Goal: Transaction & Acquisition: Purchase product/service

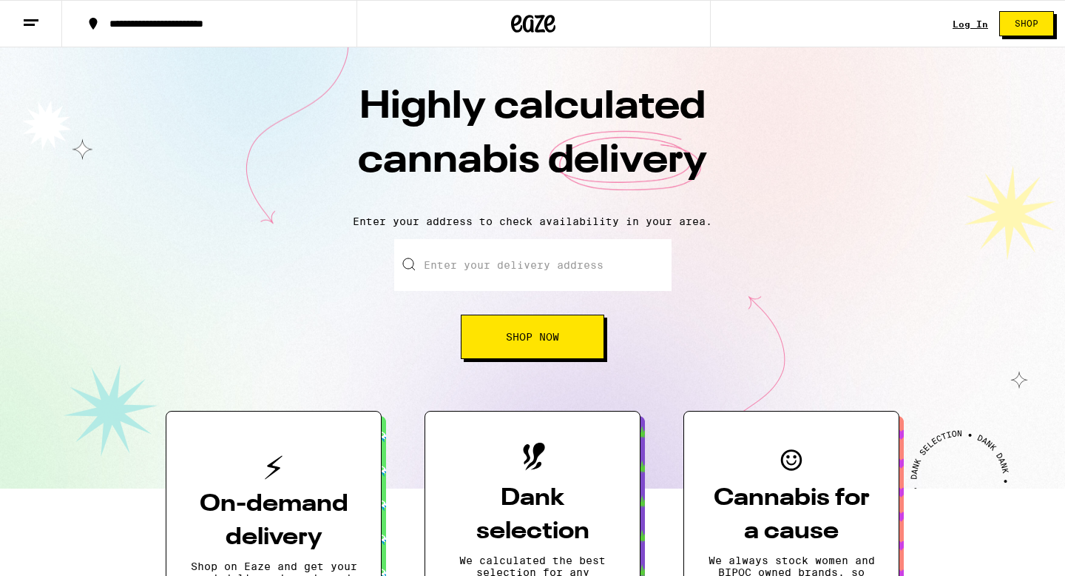
click at [966, 19] on link "Log In" at bounding box center [971, 24] width 36 height 10
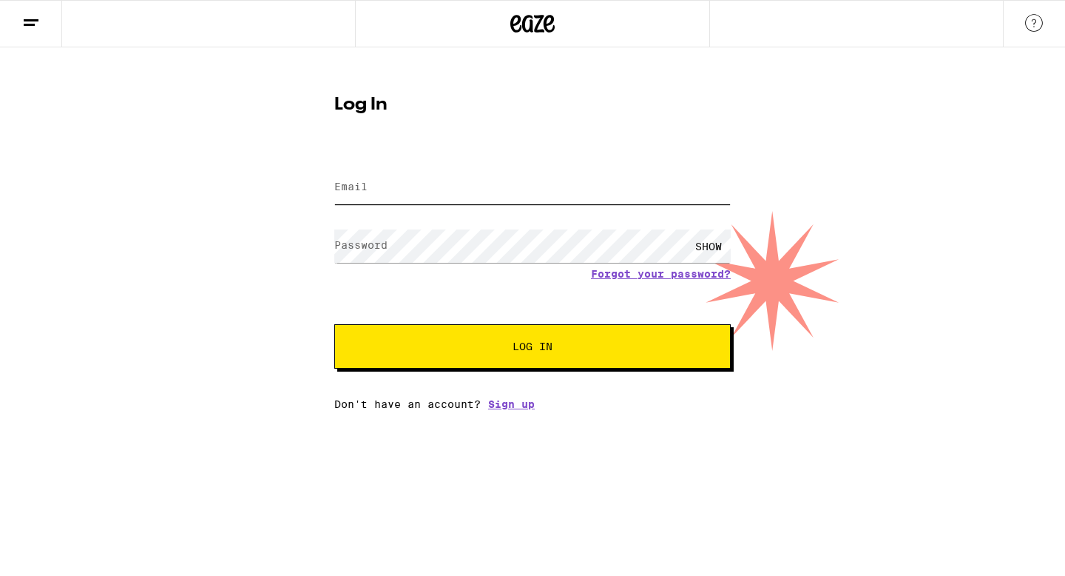
type input "[EMAIL_ADDRESS][DOMAIN_NAME]"
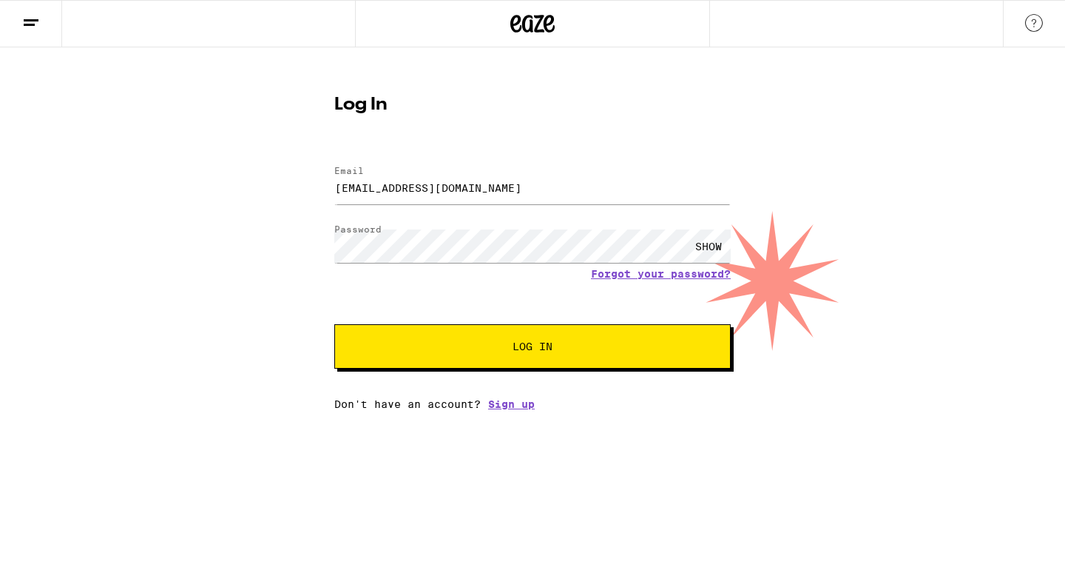
click at [463, 351] on span "Log In" at bounding box center [532, 346] width 277 height 10
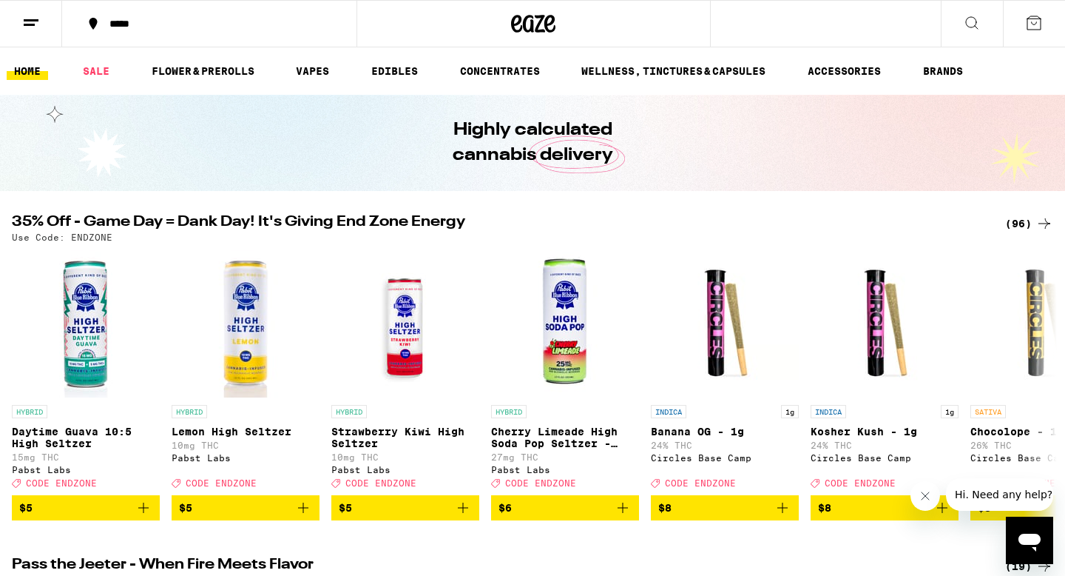
click at [125, 25] on div "*****" at bounding box center [218, 23] width 232 height 10
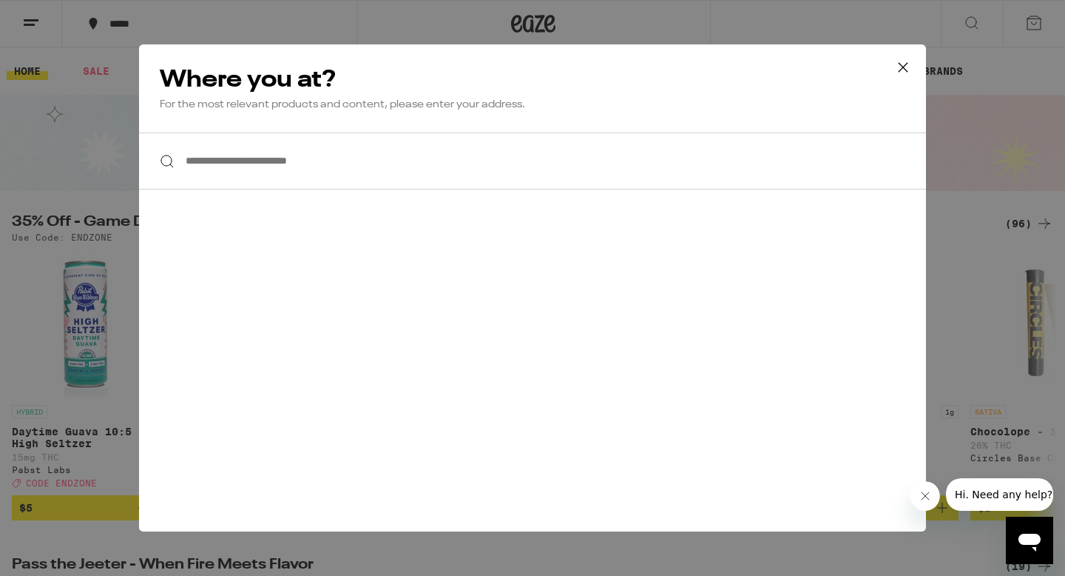
click at [294, 159] on input "**********" at bounding box center [532, 160] width 787 height 57
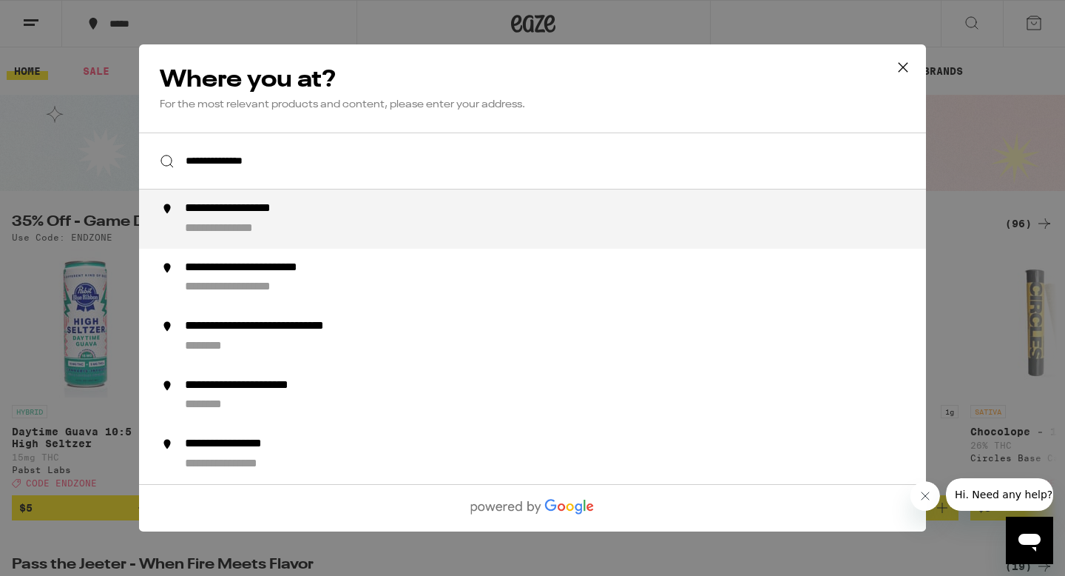
click at [313, 205] on div "**********" at bounding box center [257, 209] width 145 height 16
type input "**********"
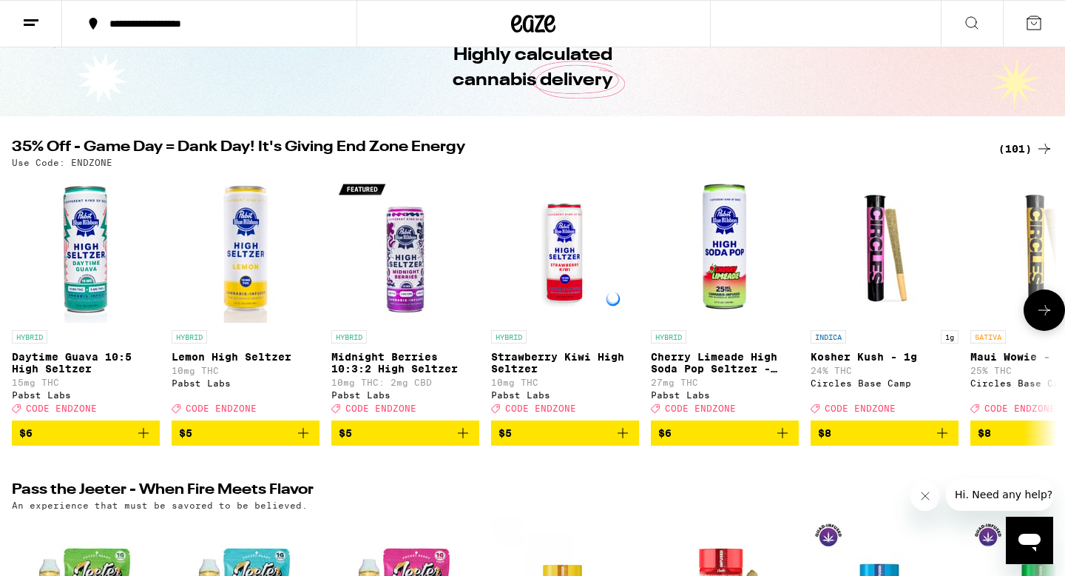
scroll to position [75, 0]
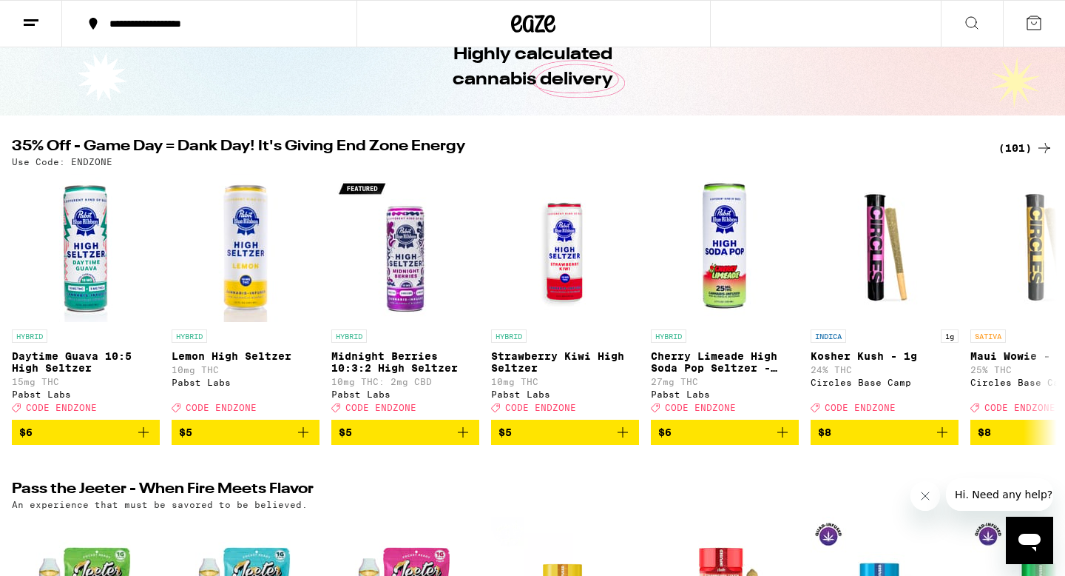
click at [1024, 153] on div "(101)" at bounding box center [1026, 148] width 55 height 18
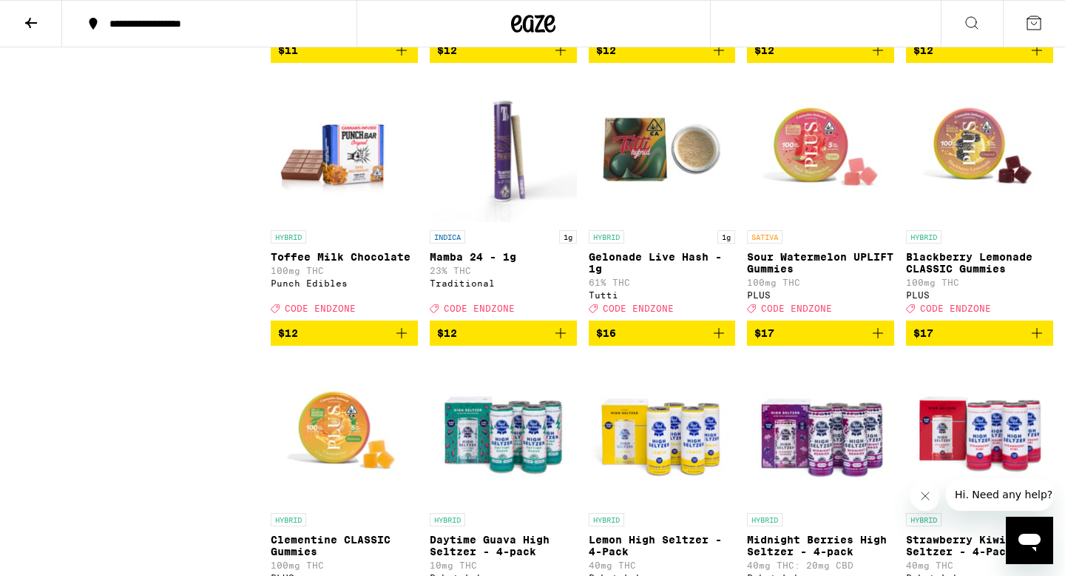
scroll to position [1274, 0]
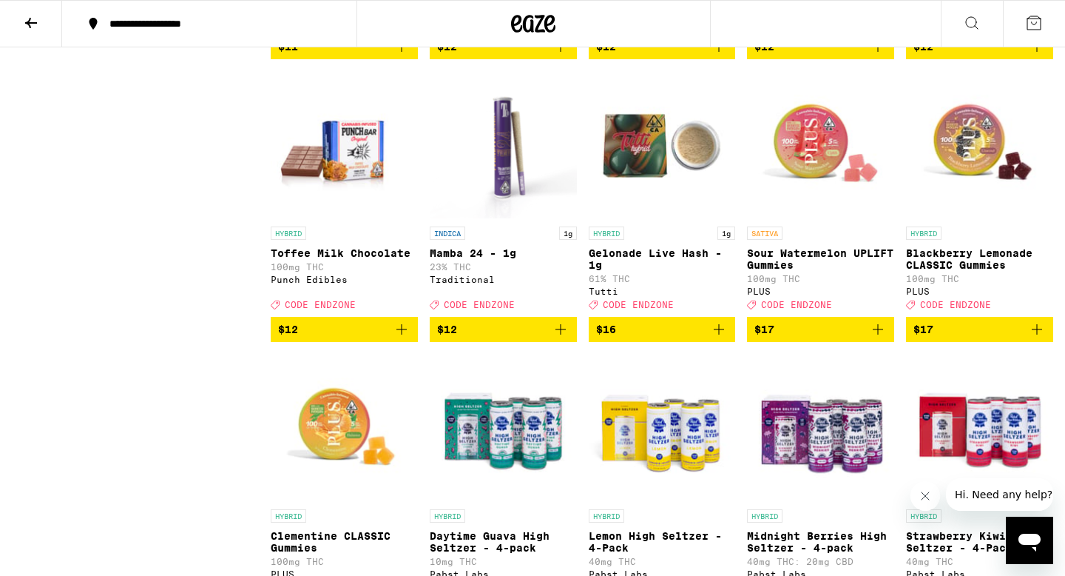
click at [879, 338] on icon "Add to bag" at bounding box center [878, 329] width 18 height 18
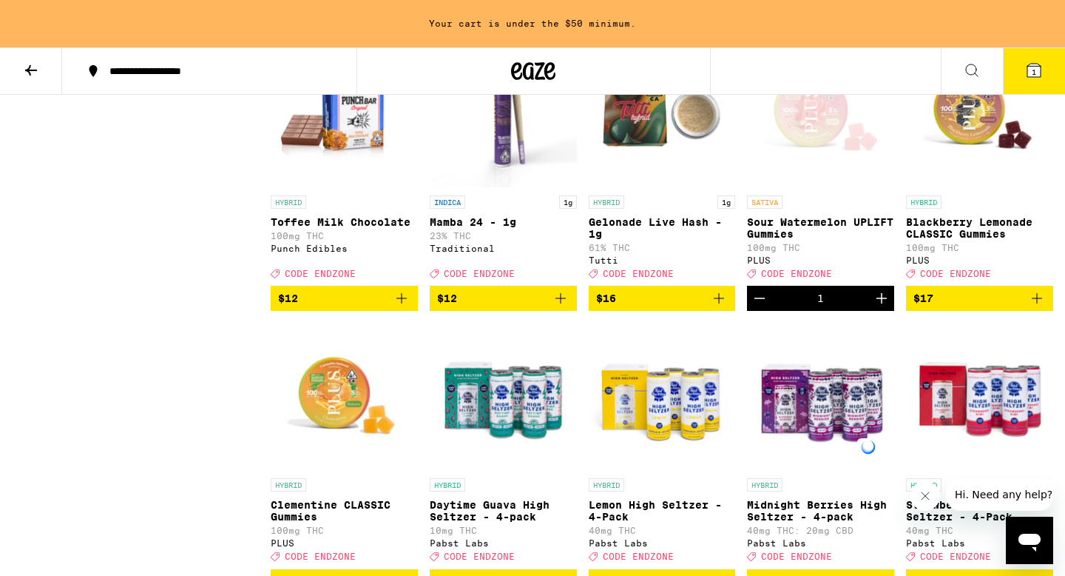
scroll to position [1357, 0]
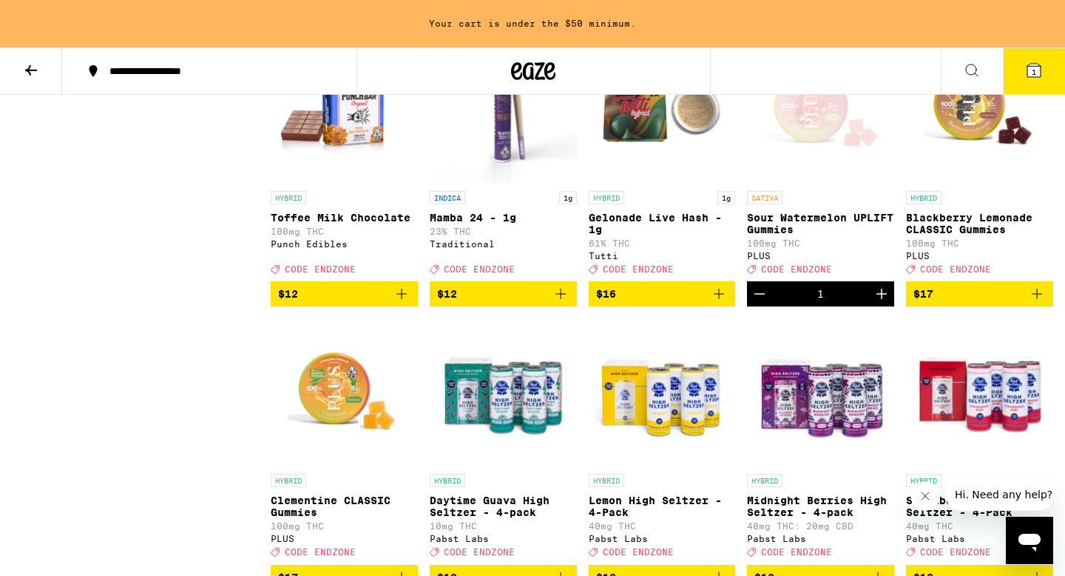
click at [763, 303] on icon "Decrement" at bounding box center [760, 294] width 18 height 18
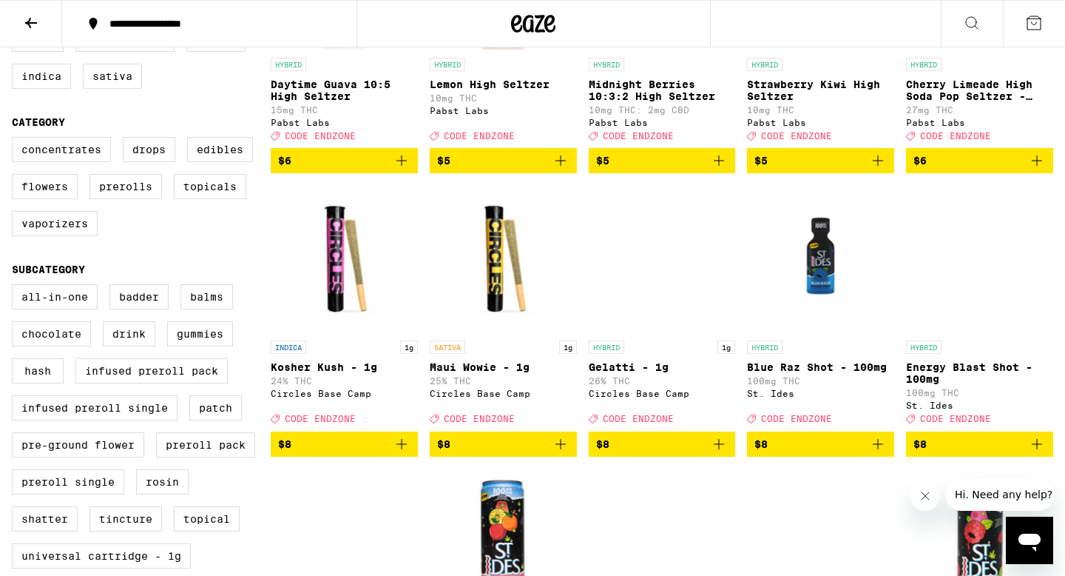
scroll to position [0, 0]
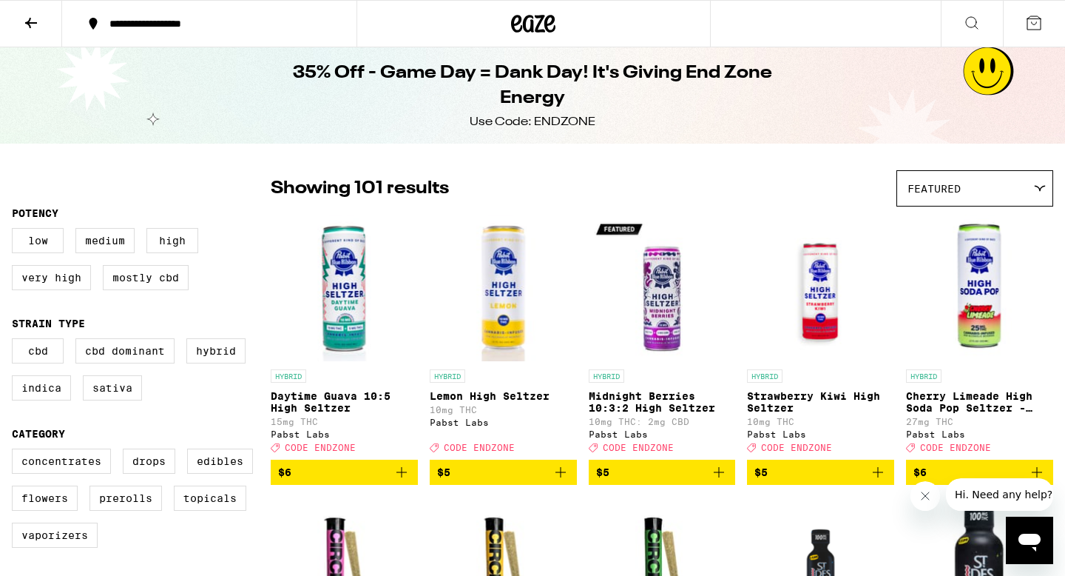
click at [36, 21] on icon at bounding box center [31, 23] width 12 height 10
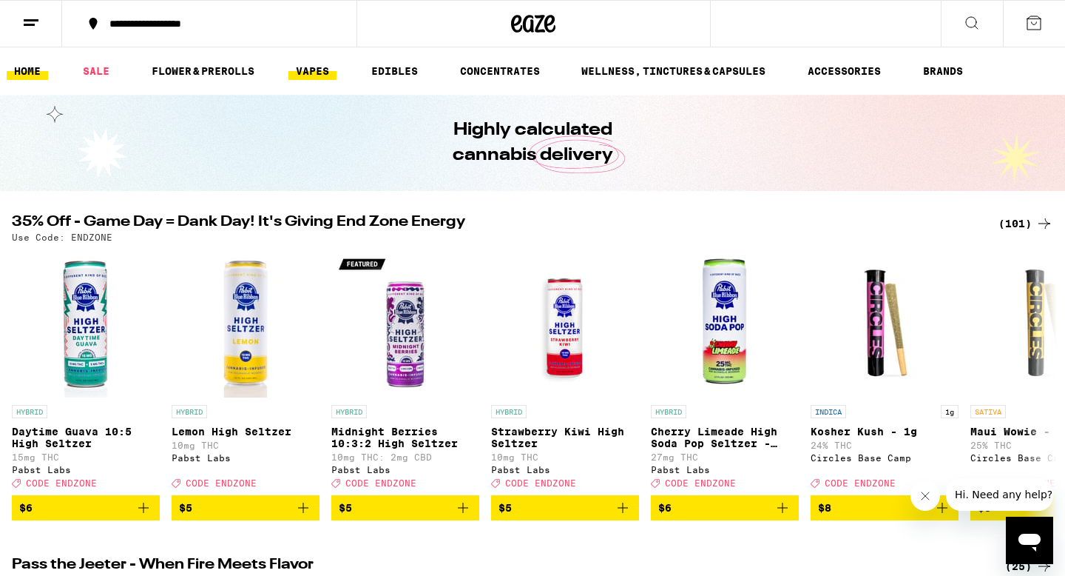
click at [317, 75] on link "VAPES" at bounding box center [312, 71] width 48 height 18
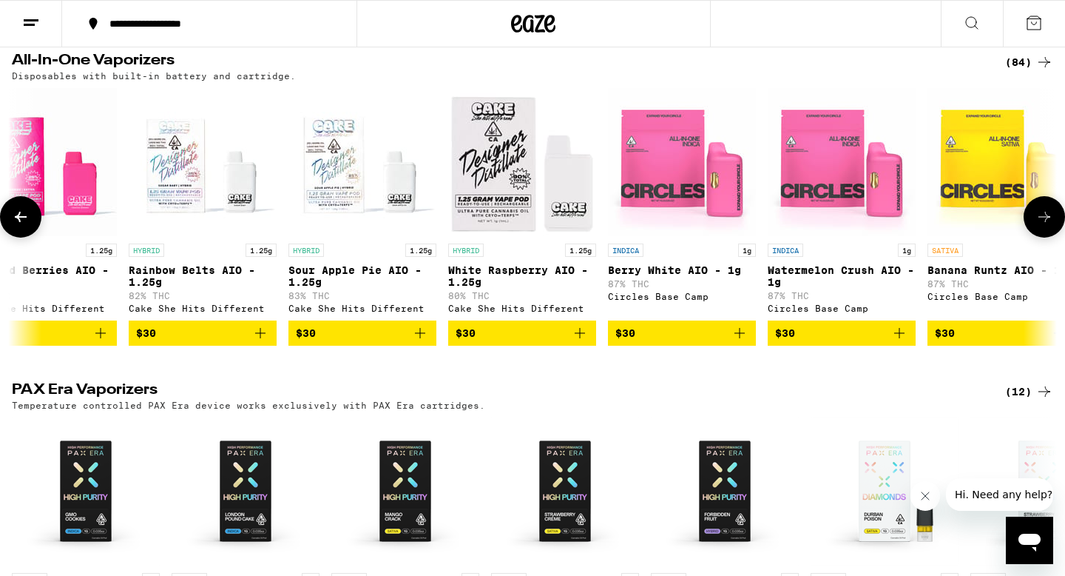
scroll to position [0, 3609]
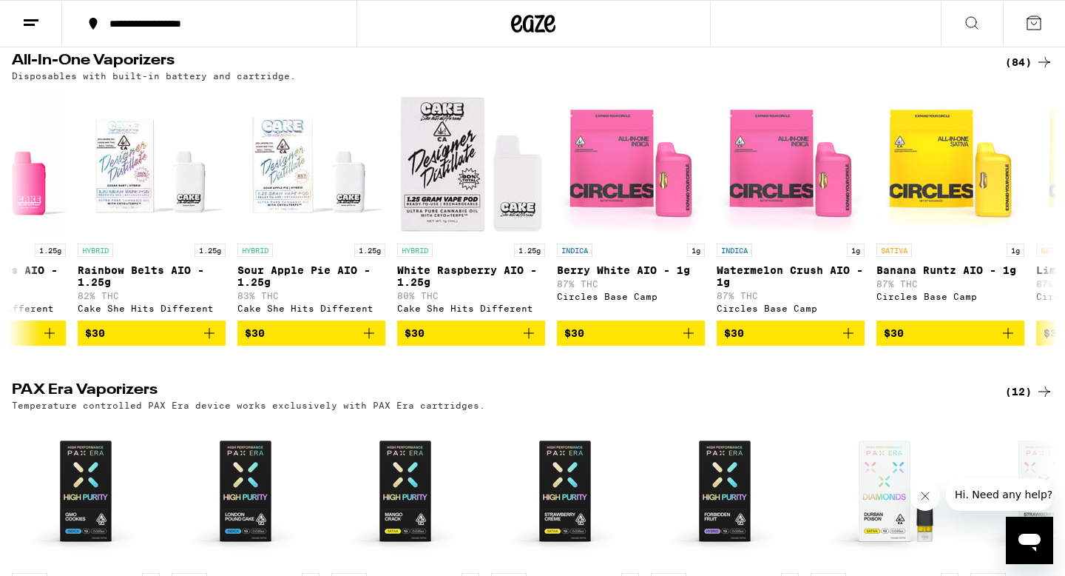
click at [1027, 70] on div "(84)" at bounding box center [1029, 62] width 48 height 18
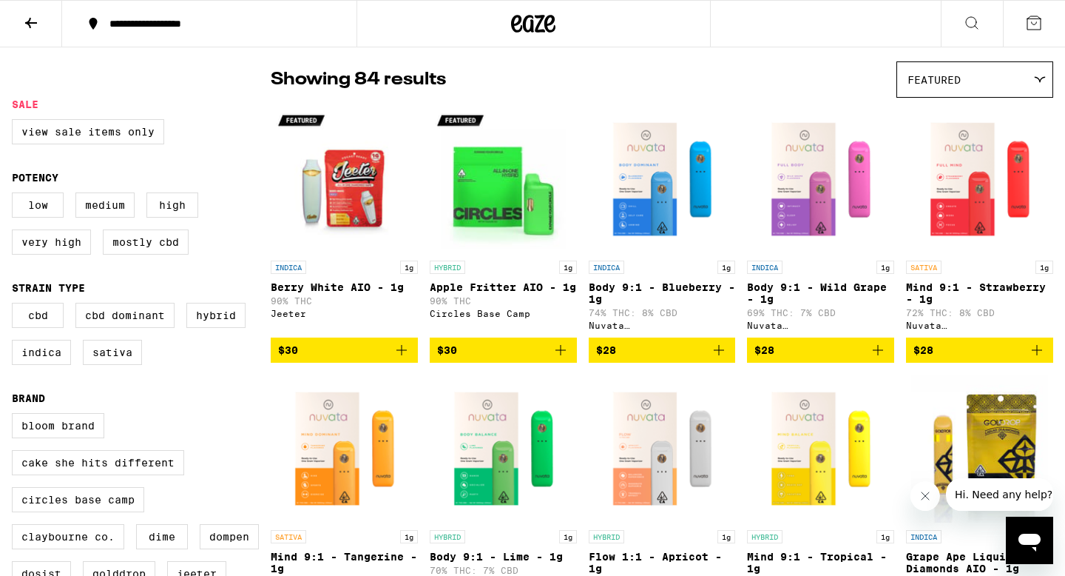
scroll to position [110, 0]
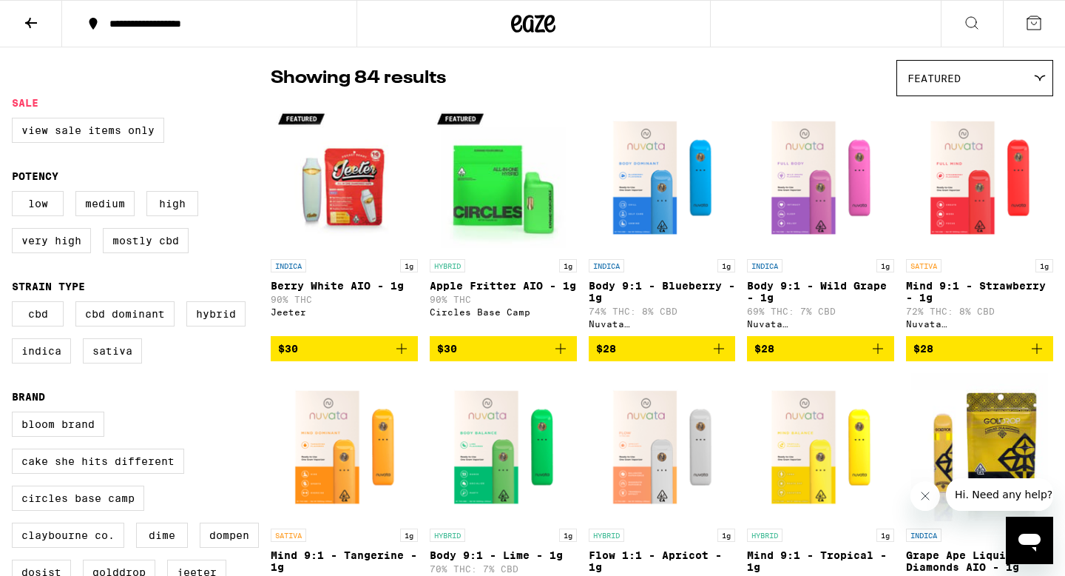
click at [719, 354] on icon "Add to bag" at bounding box center [719, 348] width 10 height 10
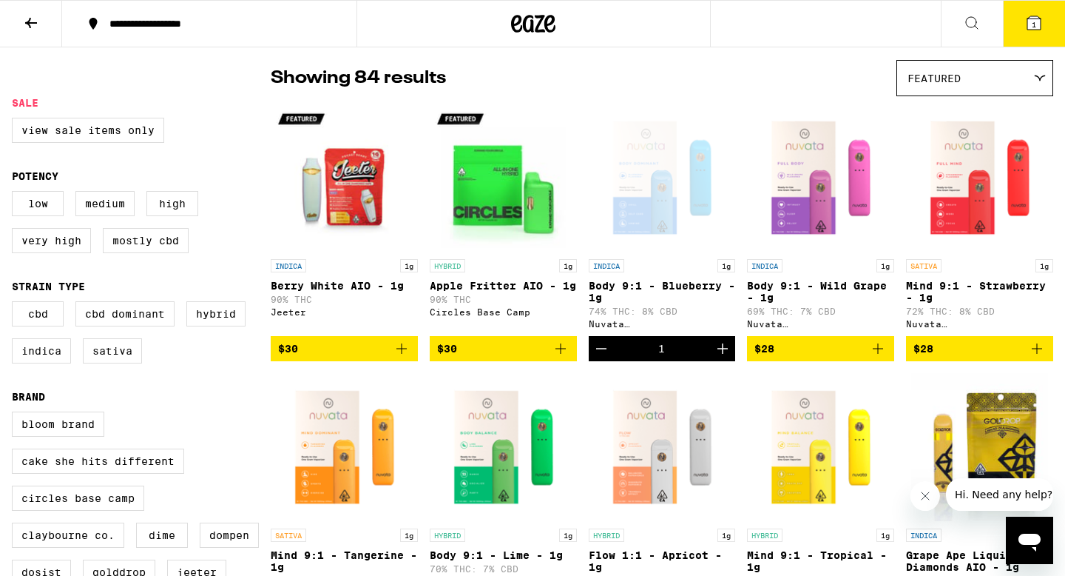
scroll to position [158, 0]
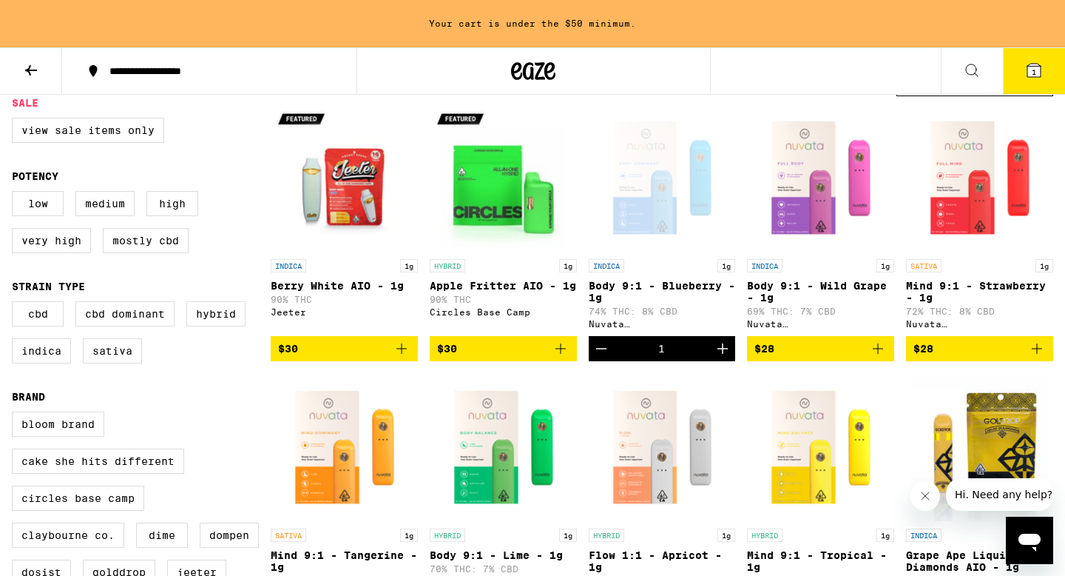
click at [719, 357] on icon "Increment" at bounding box center [723, 349] width 18 height 18
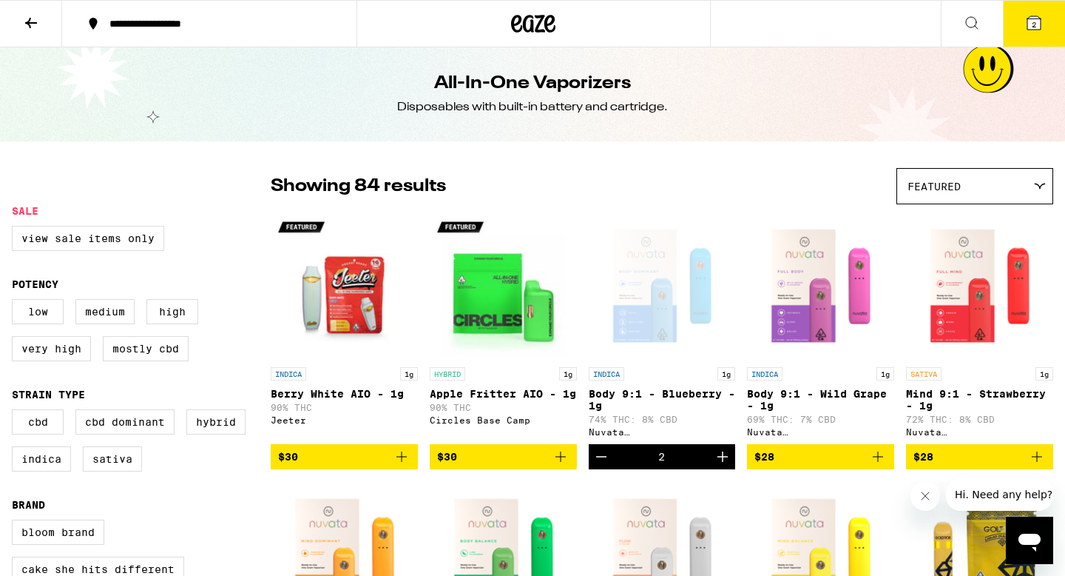
scroll to position [0, 0]
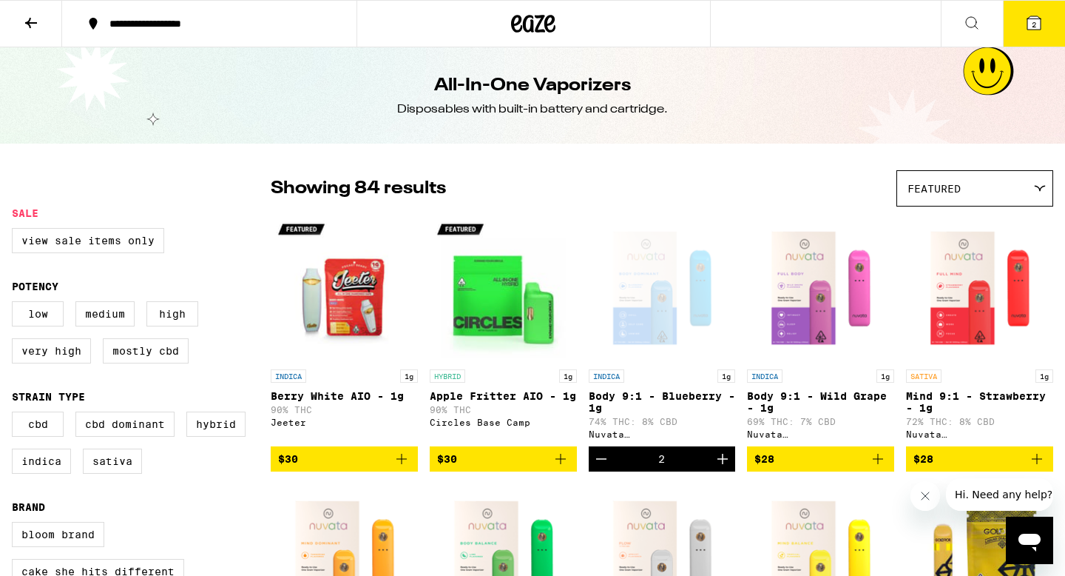
click at [28, 16] on icon at bounding box center [31, 23] width 18 height 18
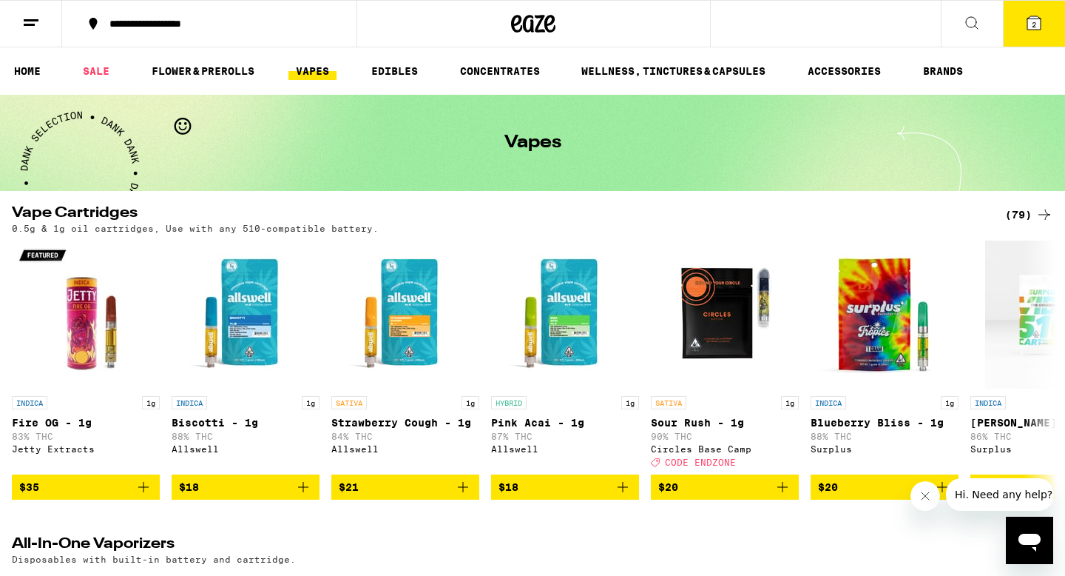
click at [396, 59] on ul "HOME SALE FLOWER & PREROLLS VAPES EDIBLES CONCENTRATES WELLNESS, TINCTURES & CA…" at bounding box center [532, 70] width 1065 height 47
click at [396, 67] on link "EDIBLES" at bounding box center [394, 71] width 61 height 18
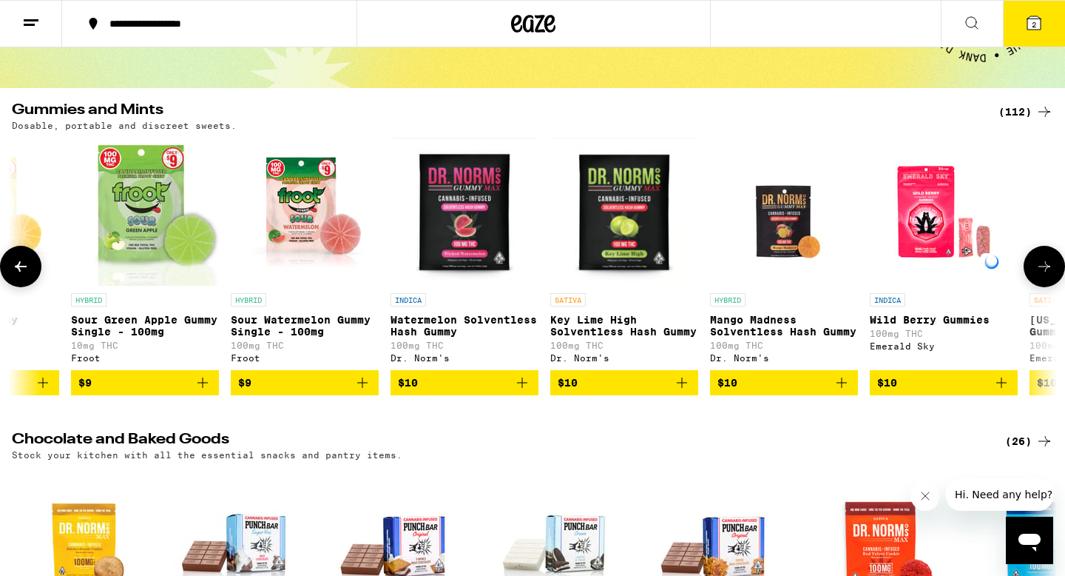
scroll to position [0, 908]
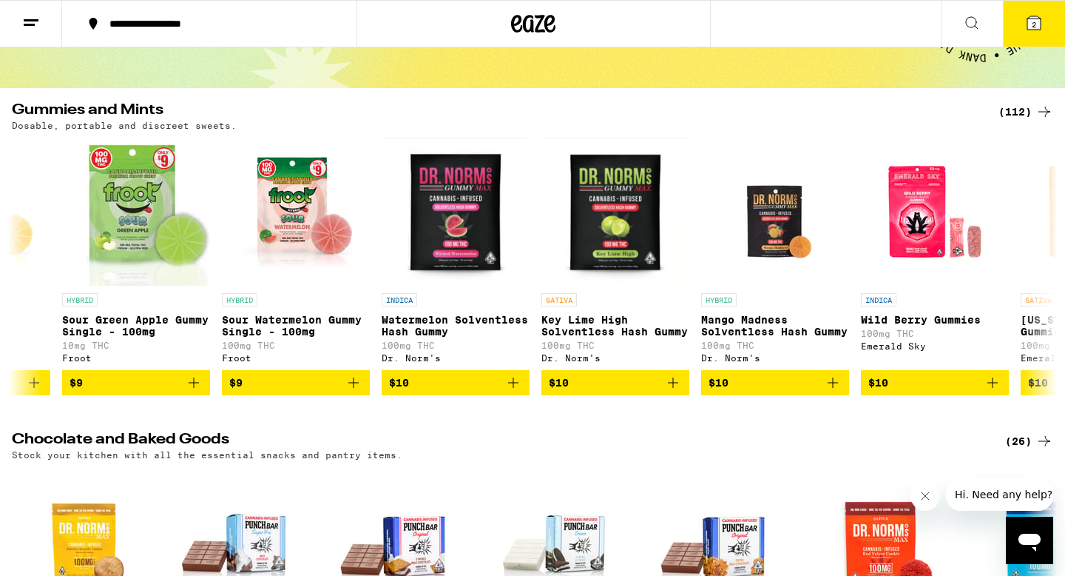
click at [1017, 113] on div "(112)" at bounding box center [1026, 112] width 55 height 18
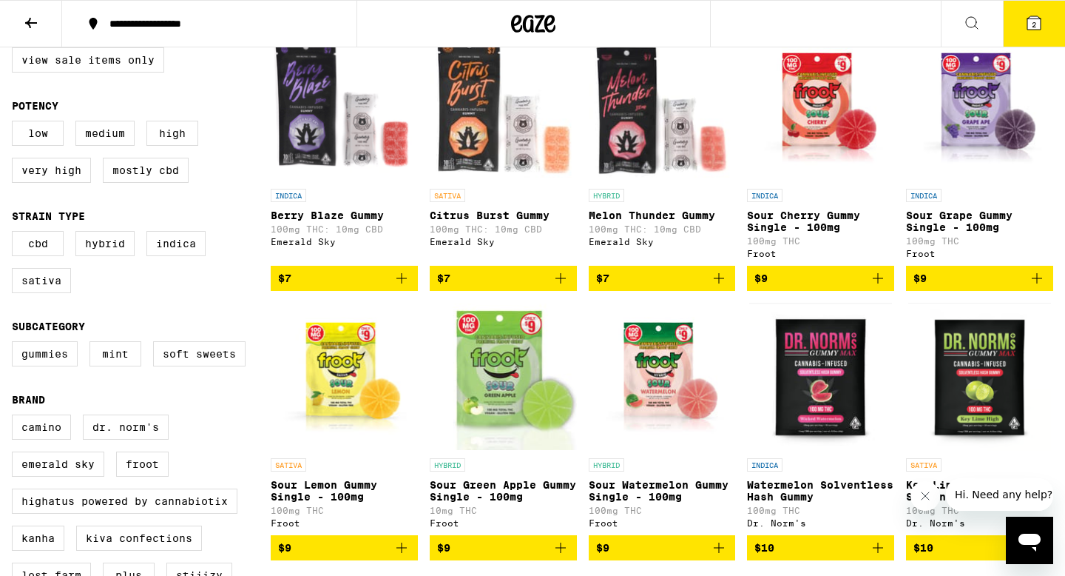
scroll to position [183, 0]
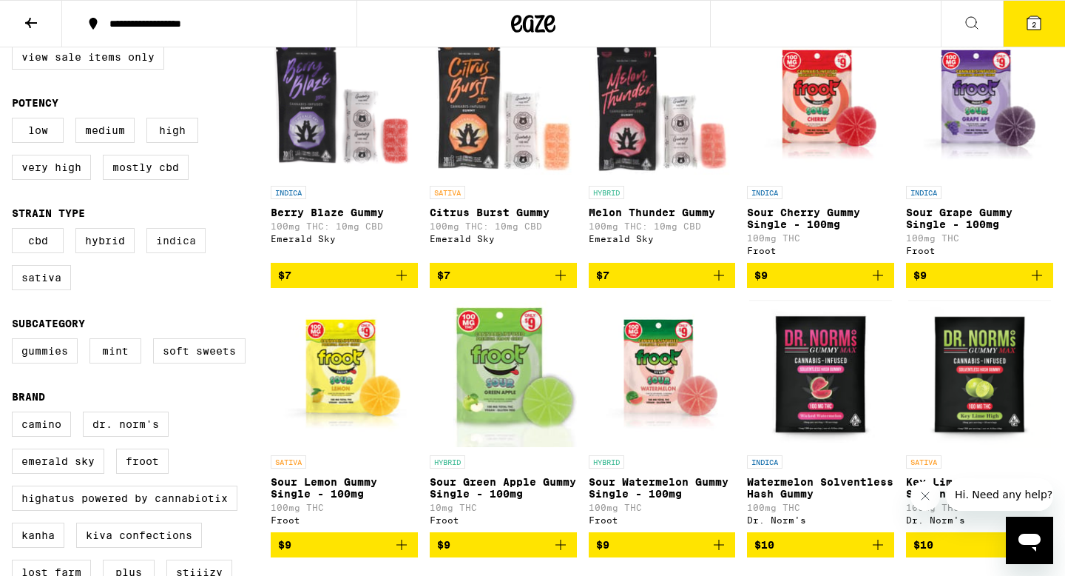
click at [183, 253] on label "Indica" at bounding box center [175, 240] width 59 height 25
click at [16, 231] on input "Indica" at bounding box center [15, 230] width 1 height 1
checkbox input "true"
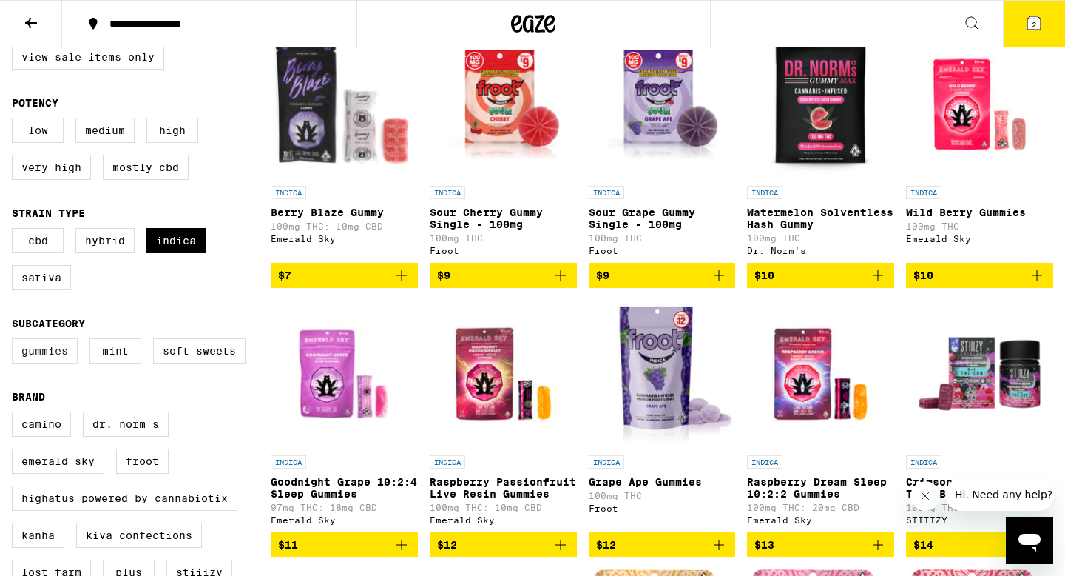
click at [45, 363] on label "Gummies" at bounding box center [45, 350] width 66 height 25
click at [16, 341] on input "Gummies" at bounding box center [15, 340] width 1 height 1
checkbox input "true"
click at [196, 355] on label "Soft Sweets" at bounding box center [199, 350] width 92 height 25
click at [16, 341] on input "Soft Sweets" at bounding box center [15, 340] width 1 height 1
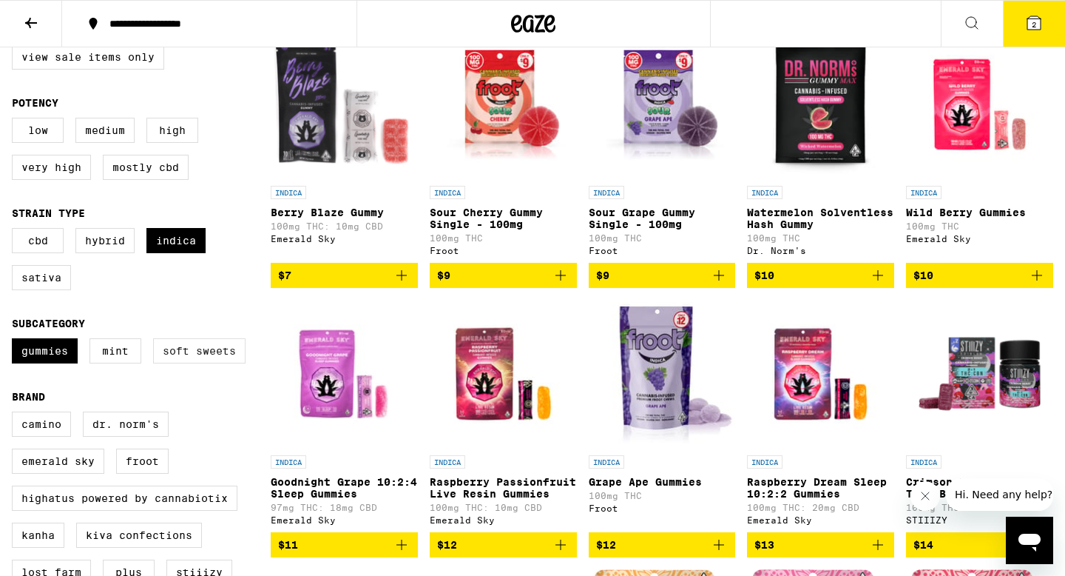
checkbox input "true"
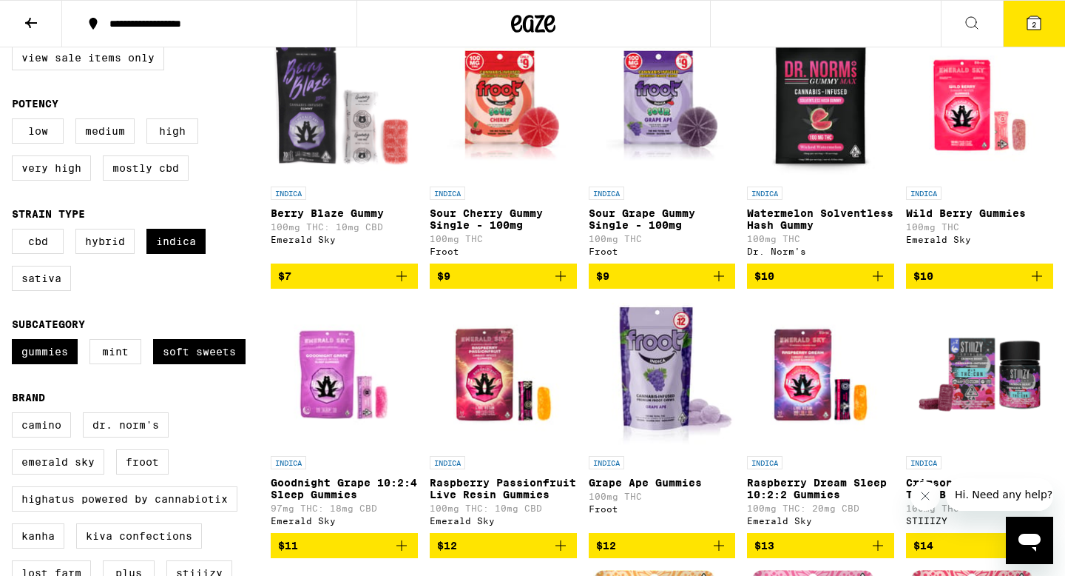
scroll to position [166, 0]
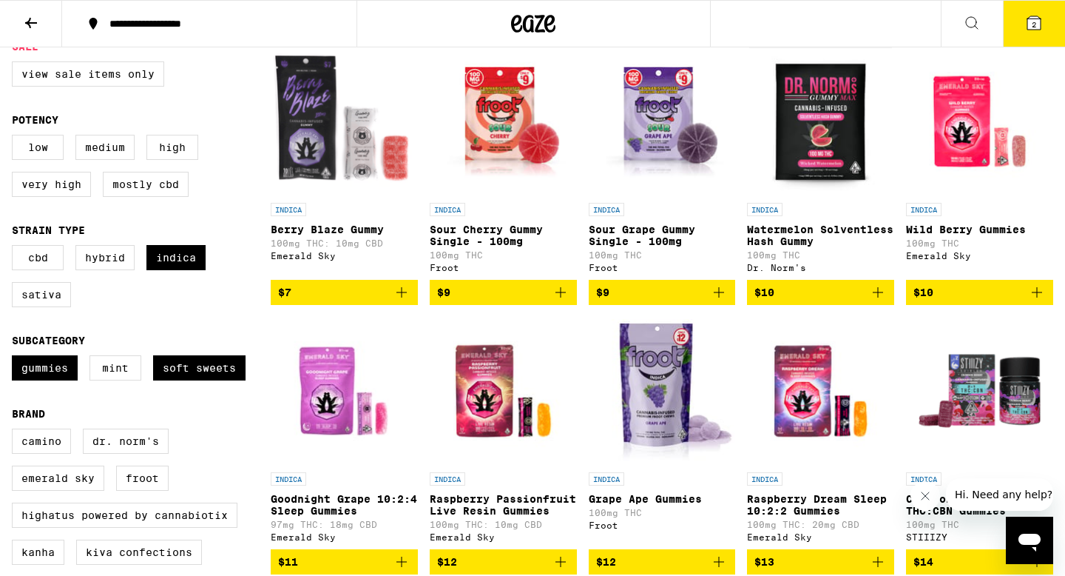
click at [882, 301] on icon "Add to bag" at bounding box center [878, 292] width 18 height 18
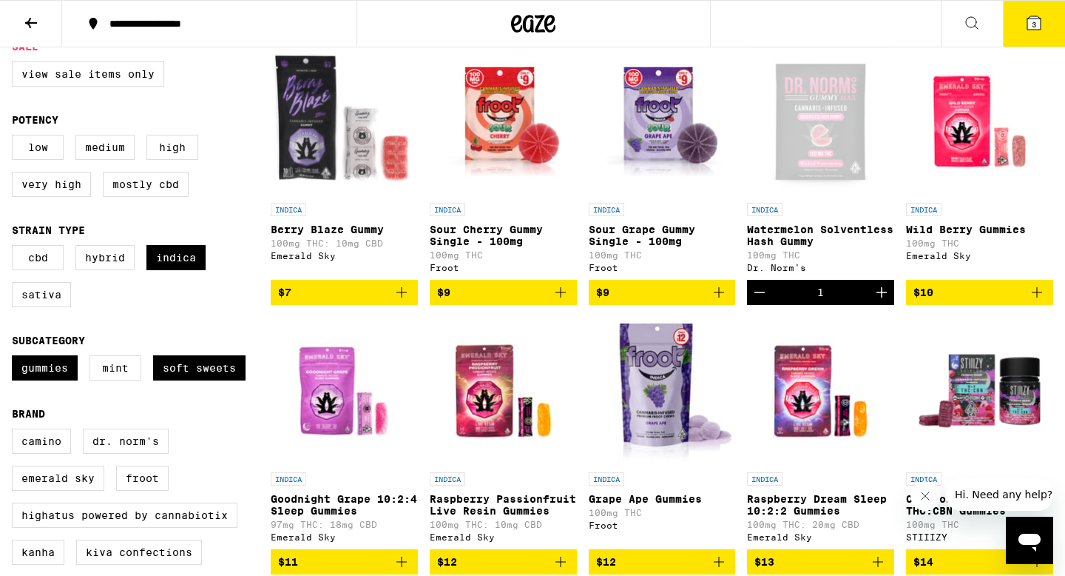
click at [882, 301] on icon "Increment" at bounding box center [882, 292] width 18 height 18
click at [102, 261] on label "Hybrid" at bounding box center [104, 257] width 59 height 25
click at [16, 248] on input "Hybrid" at bounding box center [15, 247] width 1 height 1
checkbox input "true"
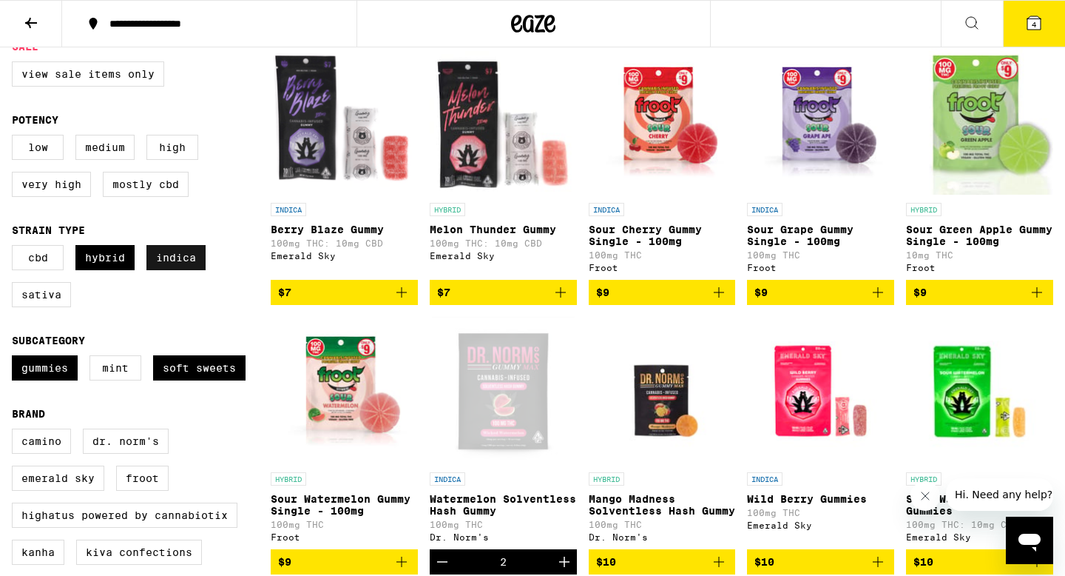
click at [175, 270] on label "Indica" at bounding box center [175, 257] width 59 height 25
click at [16, 248] on input "Indica" at bounding box center [15, 247] width 1 height 1
checkbox input "false"
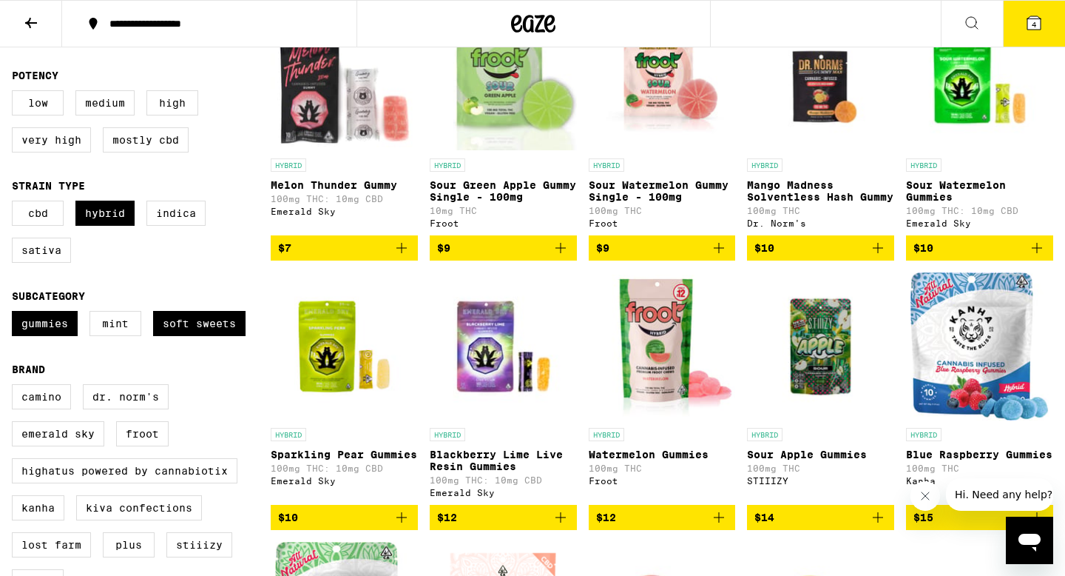
scroll to position [140, 0]
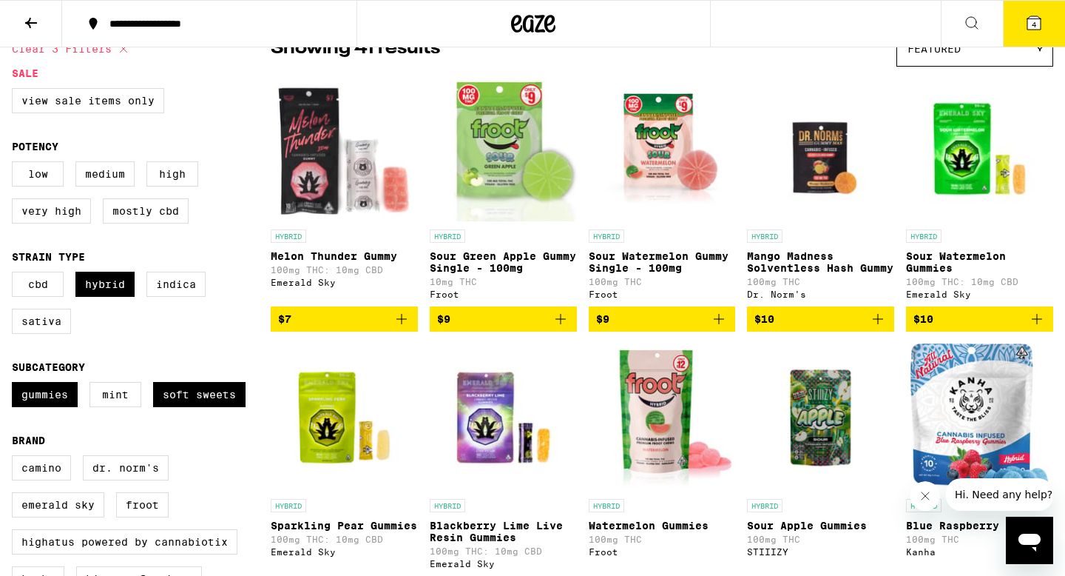
click at [563, 324] on icon "Add to bag" at bounding box center [561, 319] width 10 height 10
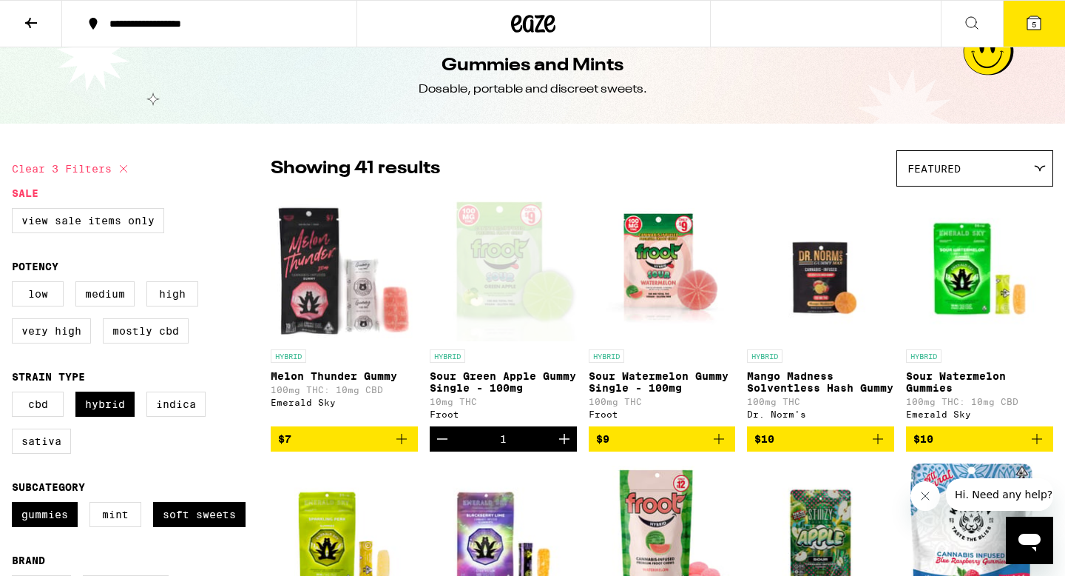
scroll to position [0, 0]
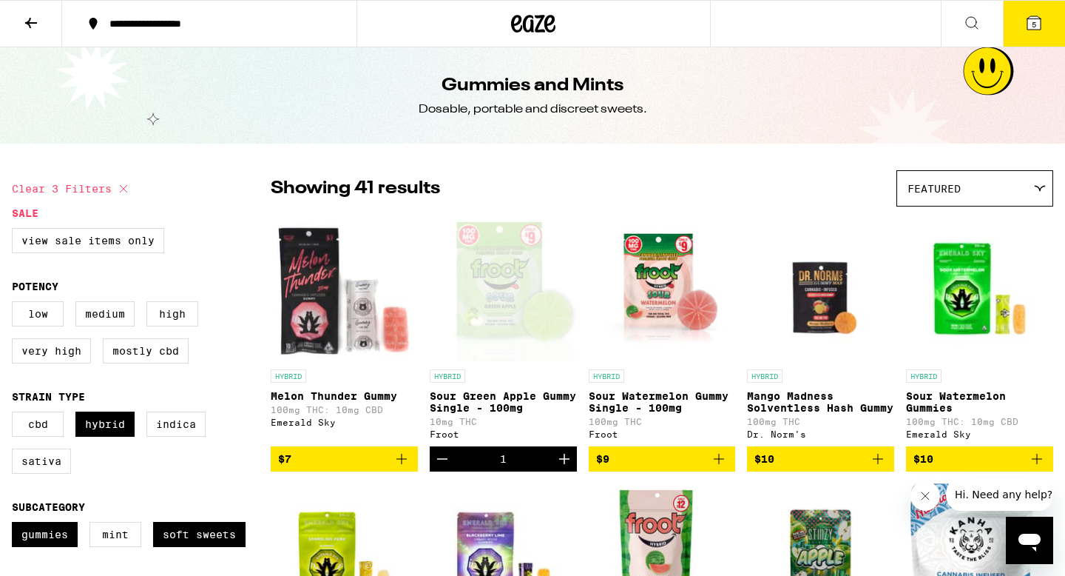
click at [28, 26] on icon at bounding box center [31, 23] width 18 height 18
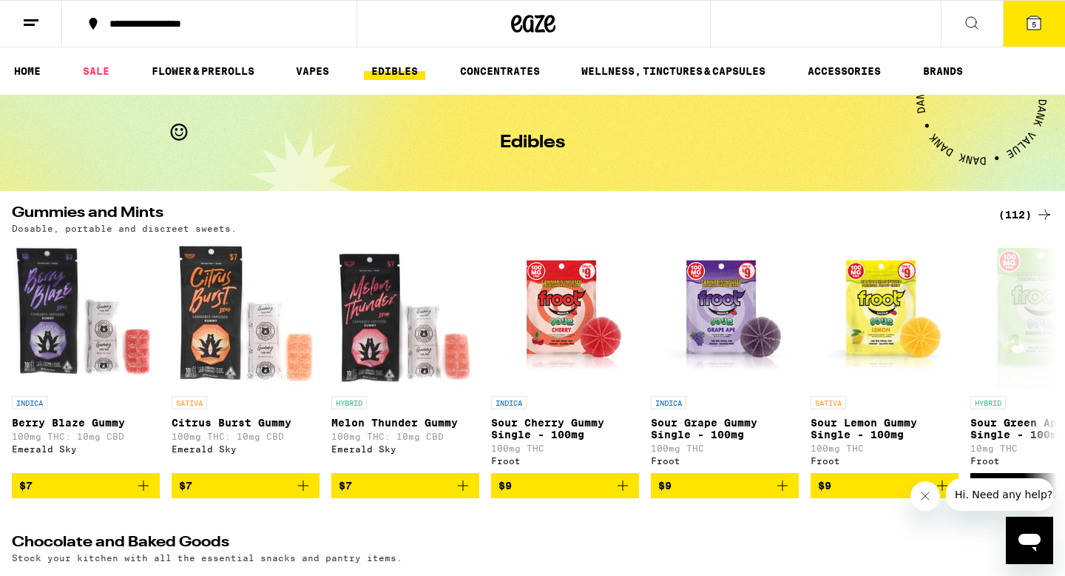
click at [963, 30] on icon at bounding box center [972, 23] width 18 height 18
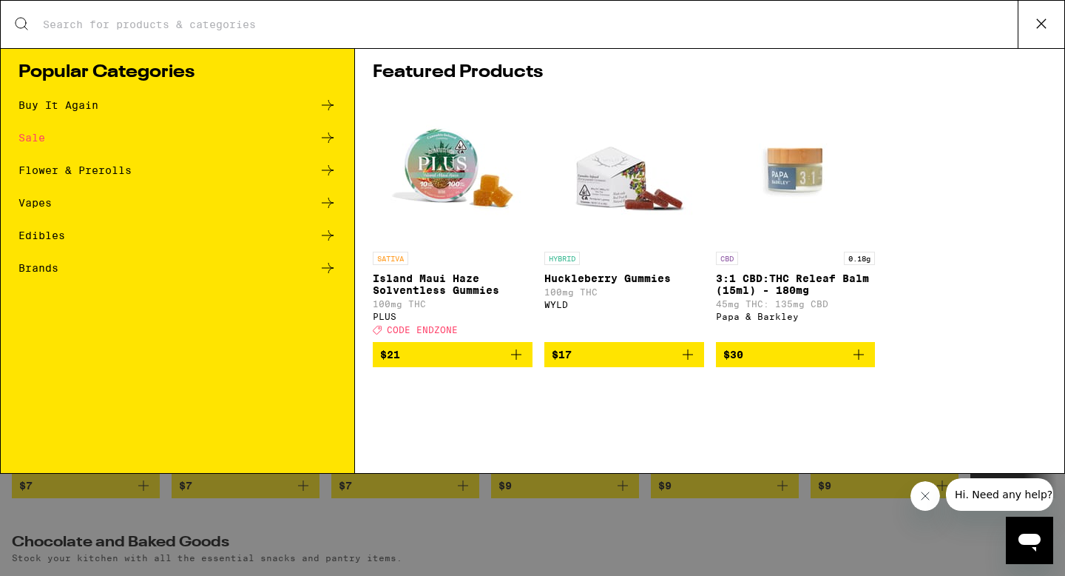
click at [422, 20] on input "Search for Products" at bounding box center [530, 24] width 976 height 13
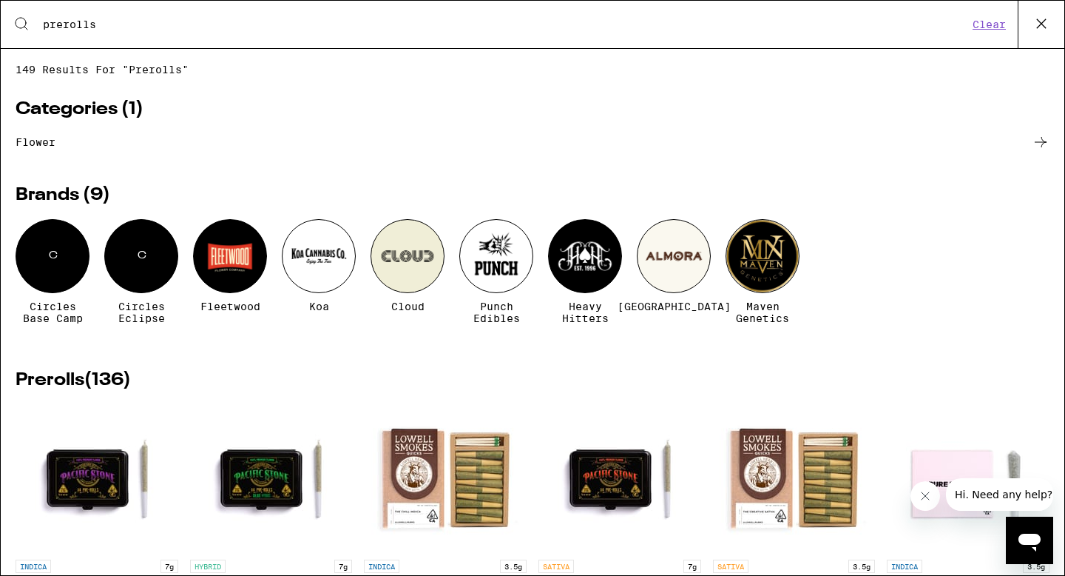
type input "prerolls"
click at [1044, 31] on icon at bounding box center [1041, 24] width 22 height 22
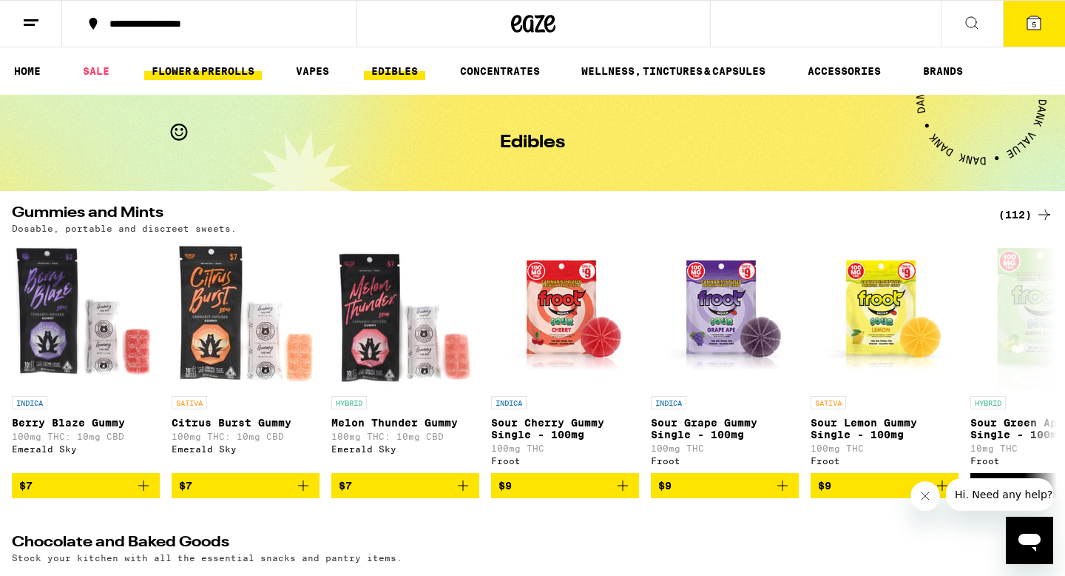
click at [224, 72] on link "FLOWER & PREROLLS" at bounding box center [203, 71] width 118 height 18
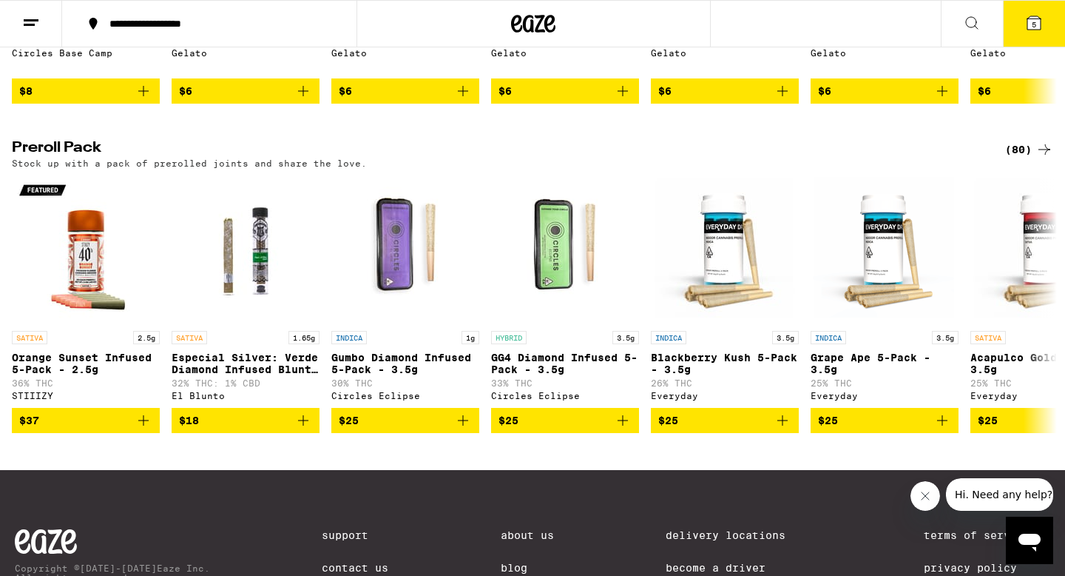
scroll to position [1061, 0]
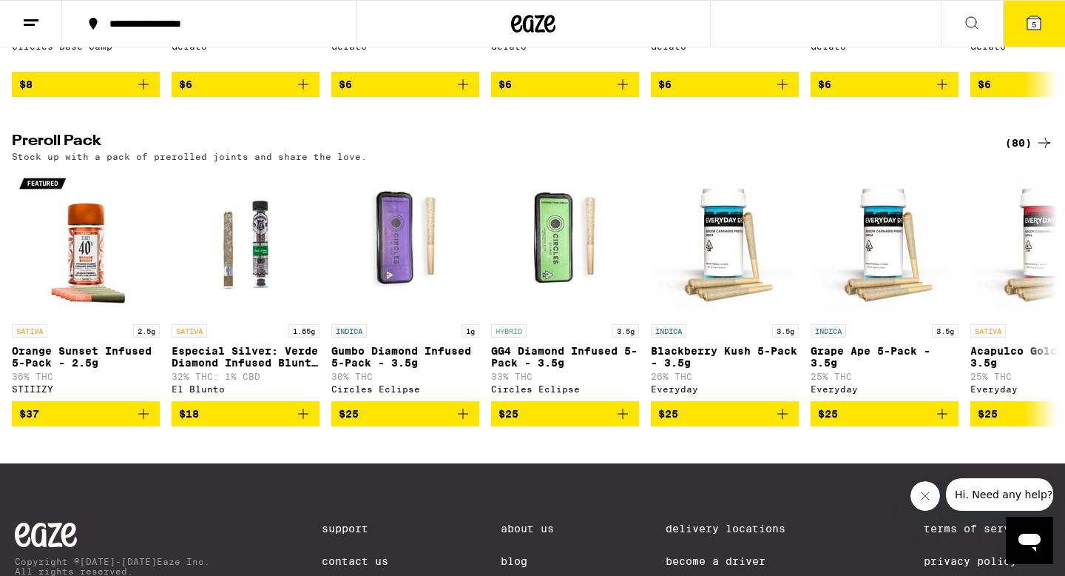
click at [1017, 152] on div "(80)" at bounding box center [1029, 143] width 48 height 18
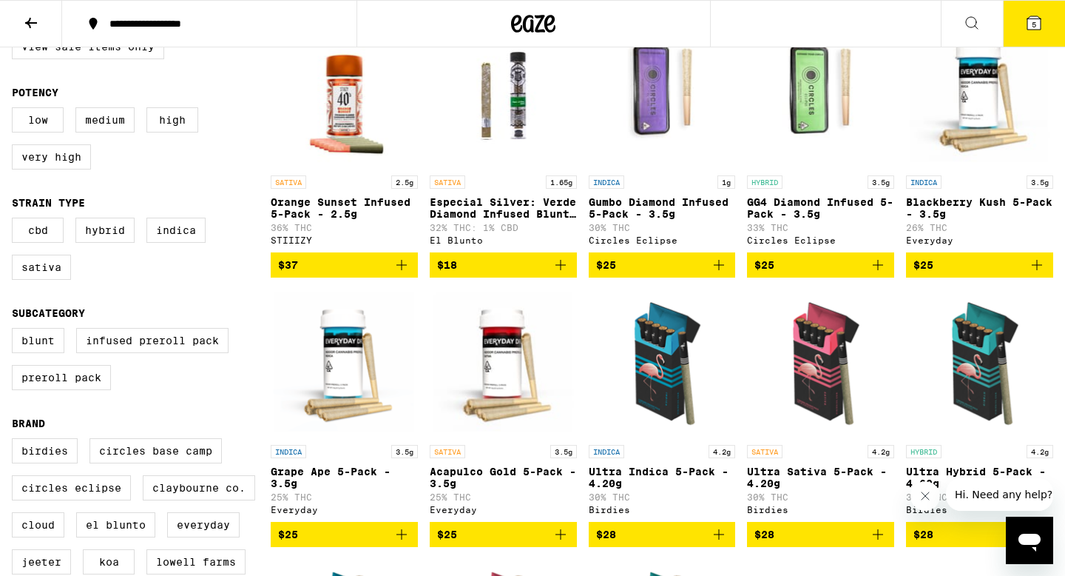
scroll to position [193, 0]
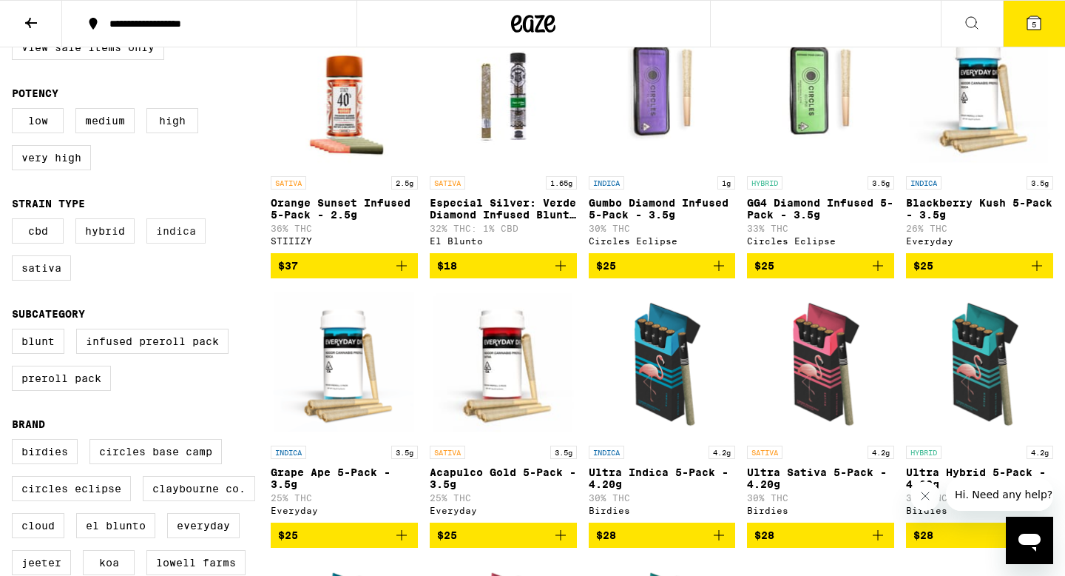
click at [172, 234] on label "Indica" at bounding box center [175, 230] width 59 height 25
click at [16, 221] on input "Indica" at bounding box center [15, 220] width 1 height 1
checkbox input "true"
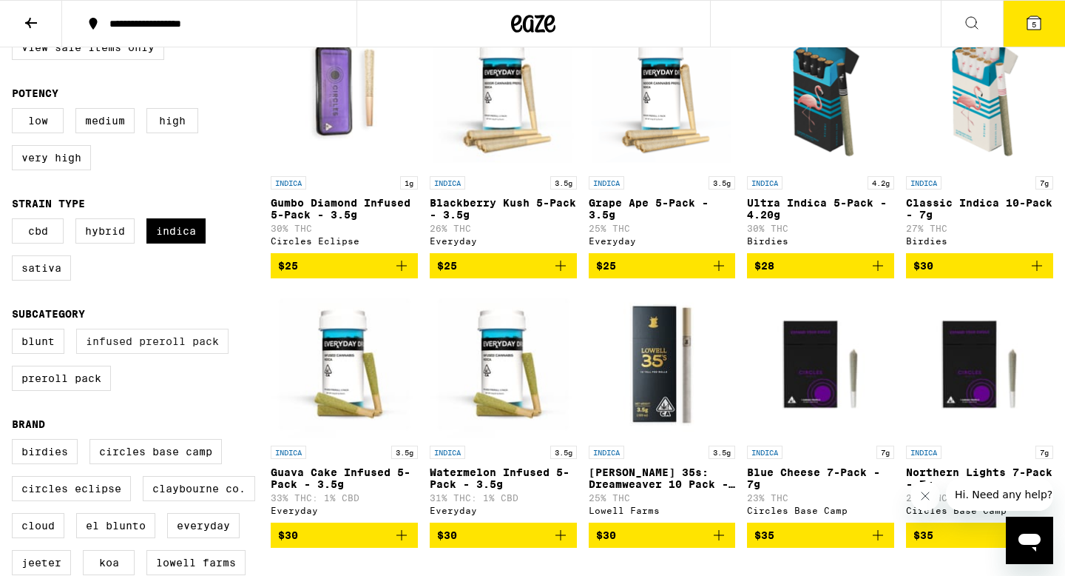
click at [171, 354] on label "Infused Preroll Pack" at bounding box center [152, 340] width 152 height 25
click at [16, 331] on input "Infused Preroll Pack" at bounding box center [15, 331] width 1 height 1
checkbox input "true"
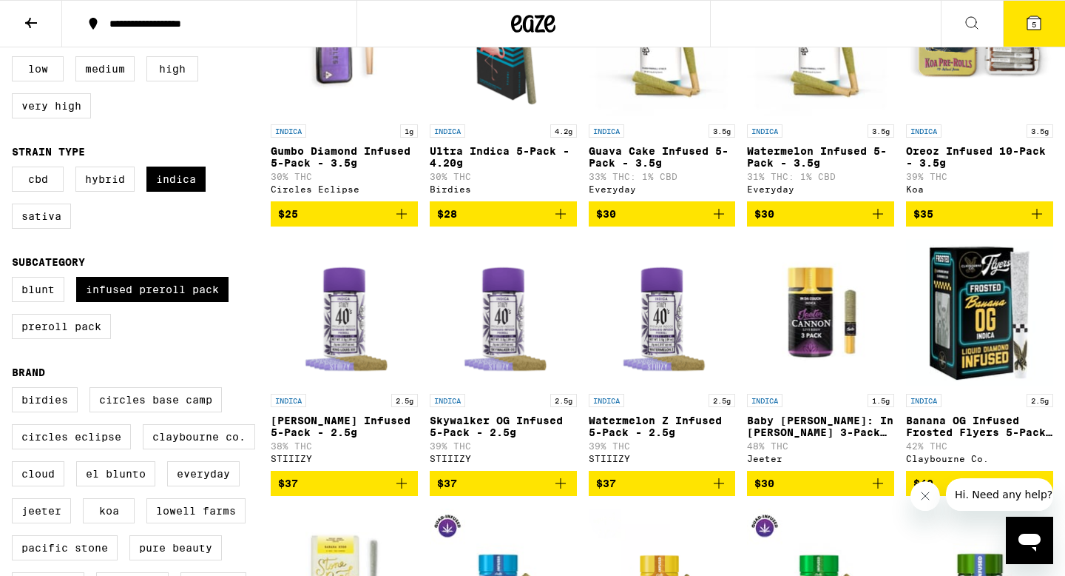
scroll to position [246, 0]
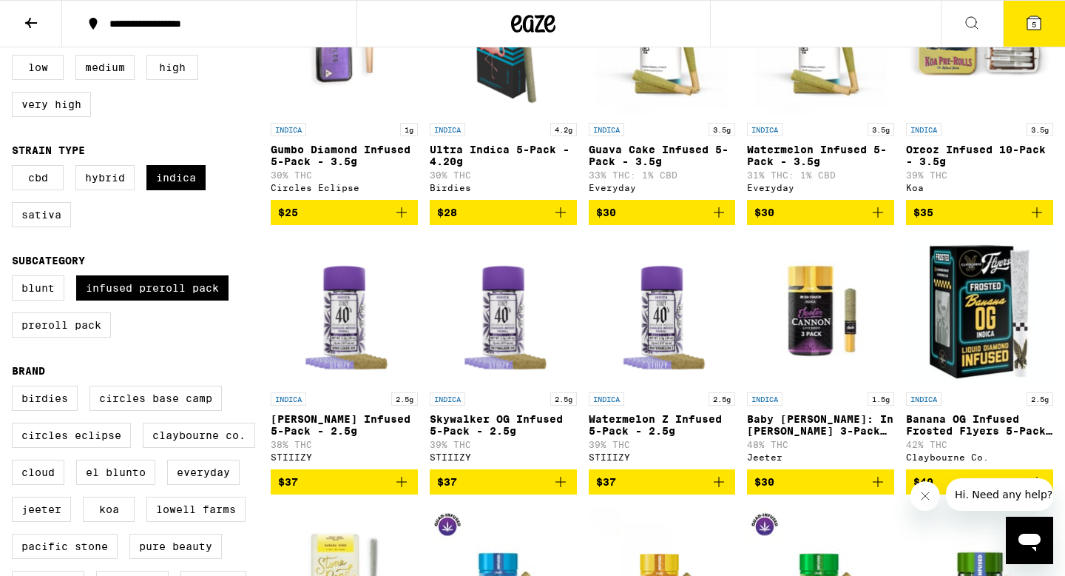
click at [557, 487] on icon "Add to bag" at bounding box center [561, 481] width 10 height 10
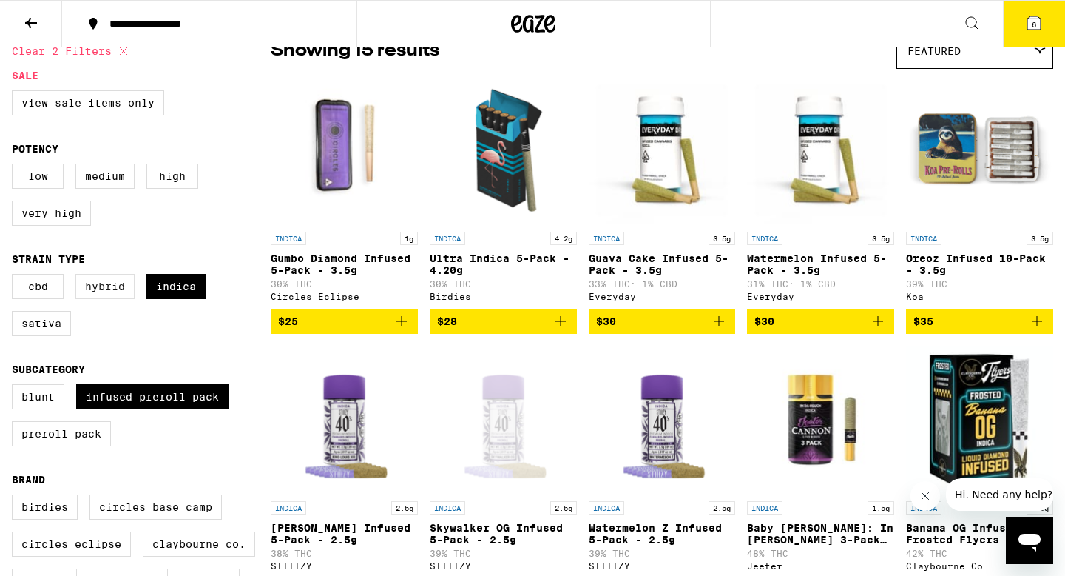
scroll to position [0, 0]
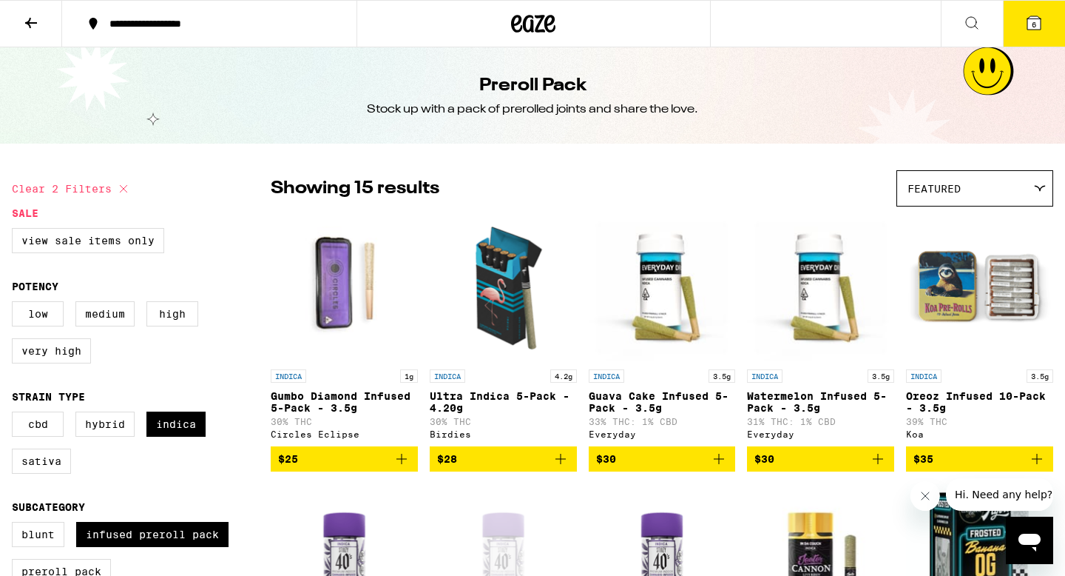
click at [29, 22] on icon at bounding box center [31, 23] width 12 height 10
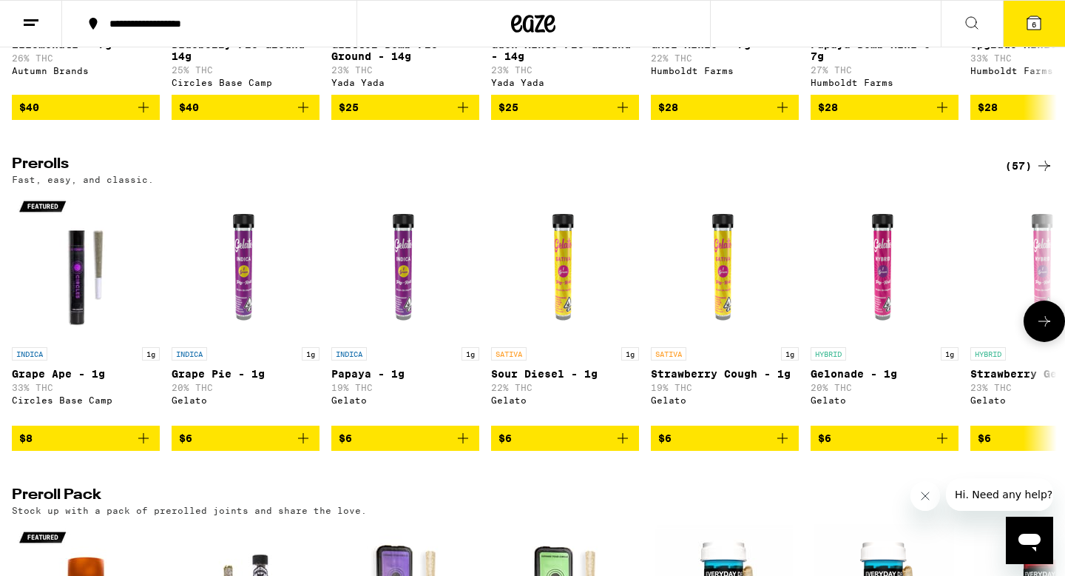
scroll to position [736, 0]
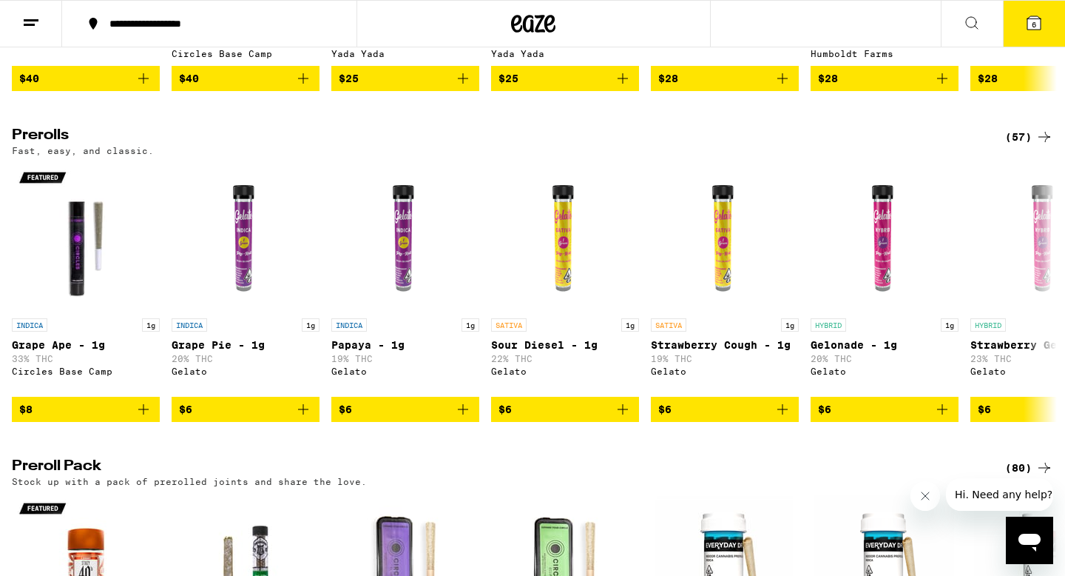
click at [1026, 146] on div "(57)" at bounding box center [1029, 137] width 48 height 18
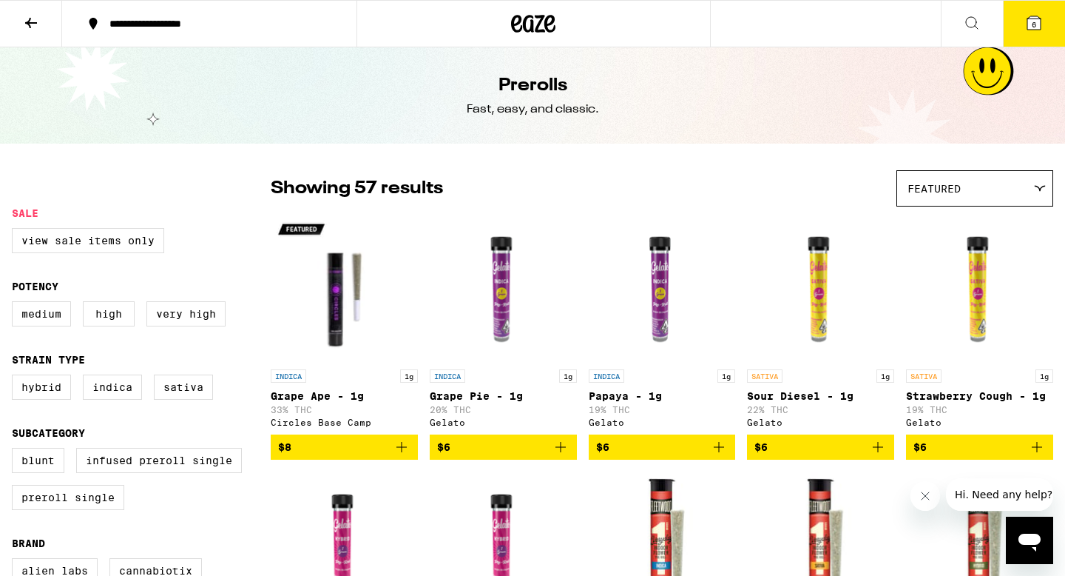
click at [1041, 29] on icon at bounding box center [1034, 23] width 18 height 18
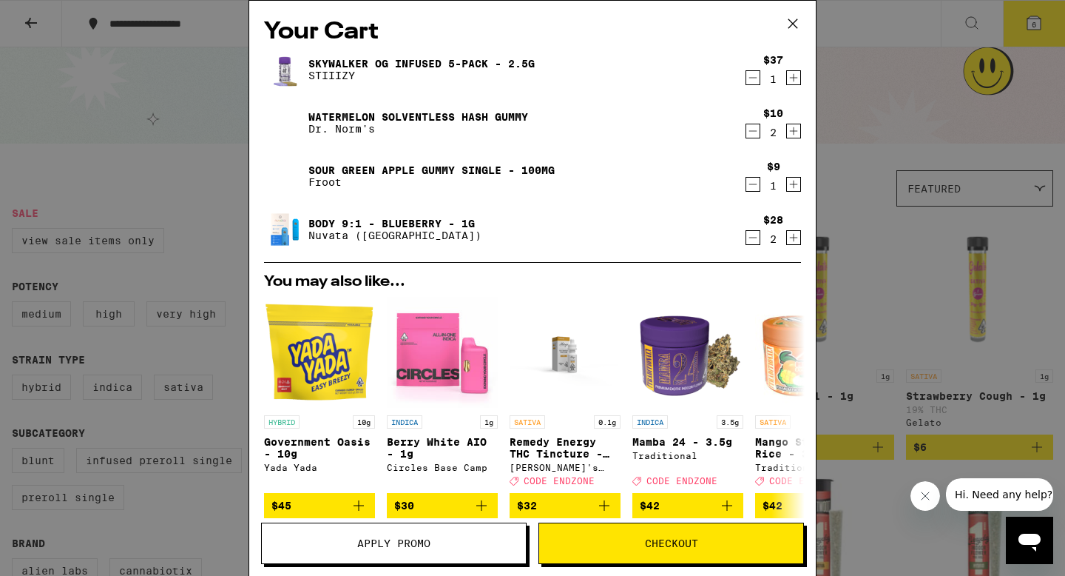
click at [752, 183] on icon "Decrement" at bounding box center [752, 184] width 13 height 18
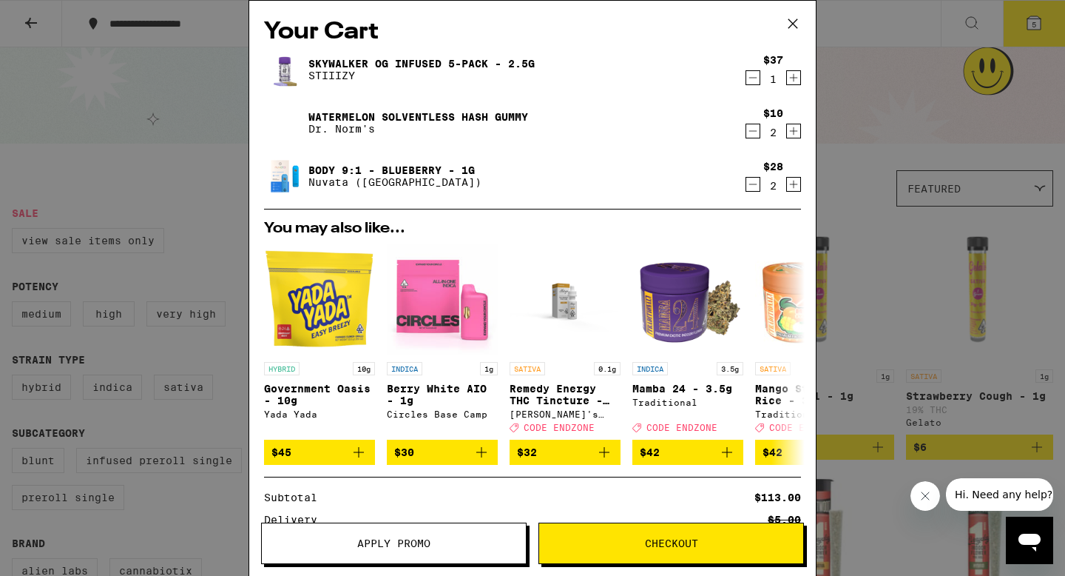
click at [749, 74] on icon "Decrement" at bounding box center [752, 78] width 13 height 18
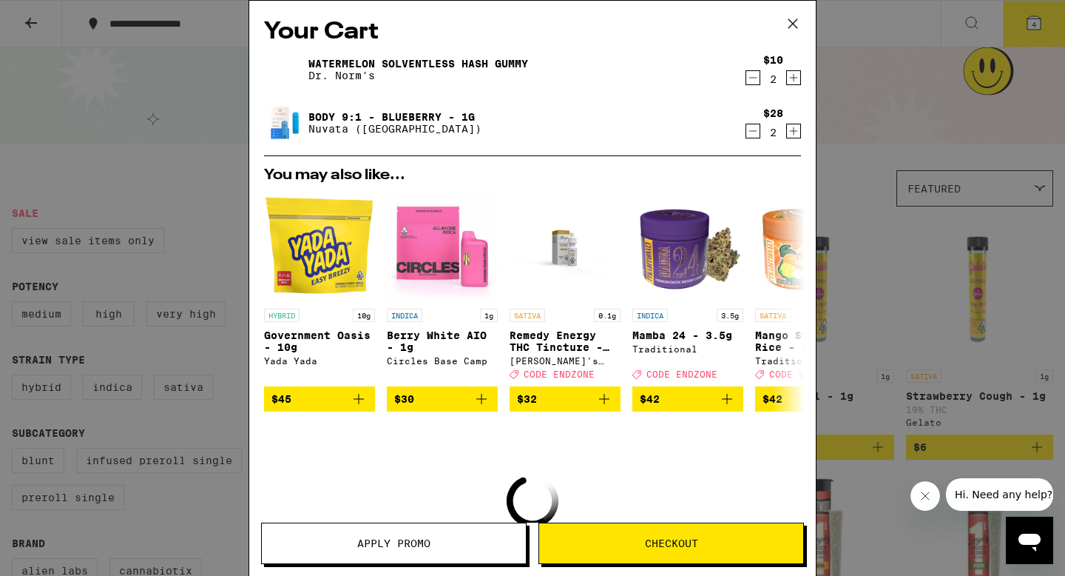
click at [789, 27] on icon at bounding box center [793, 23] width 9 height 9
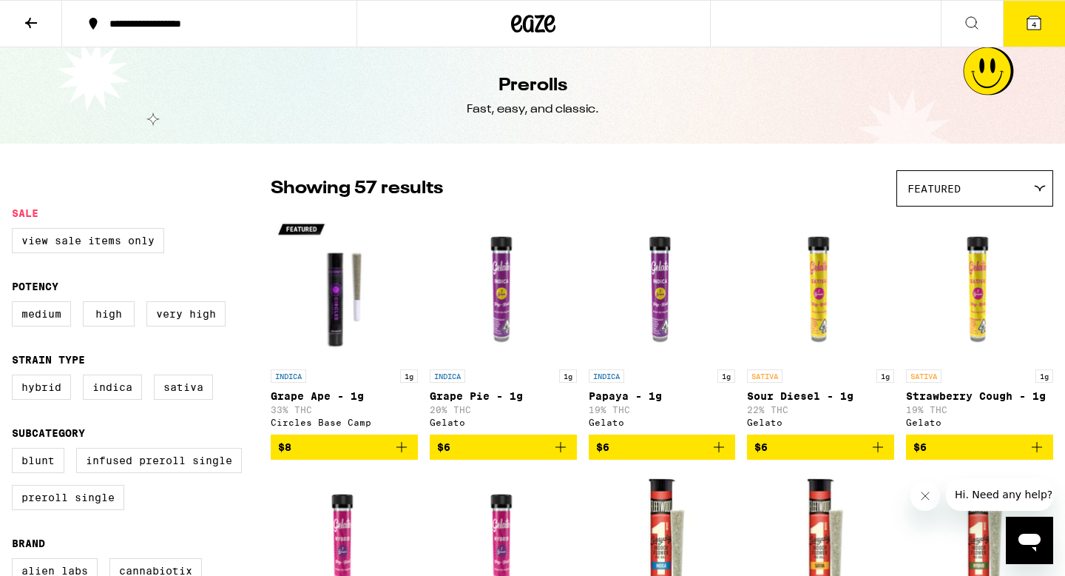
click at [35, 21] on icon at bounding box center [31, 23] width 12 height 10
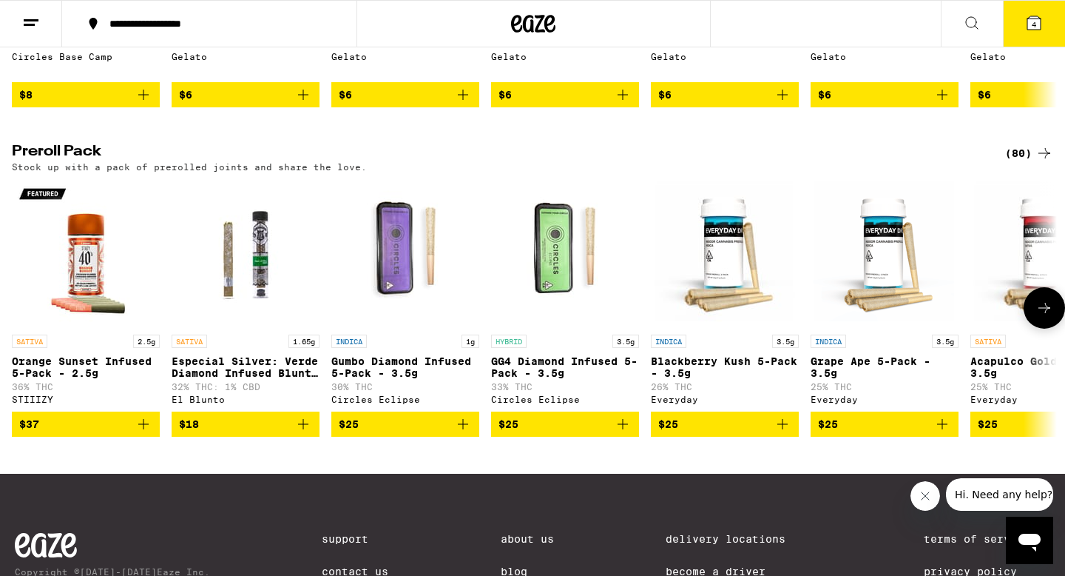
scroll to position [1059, 0]
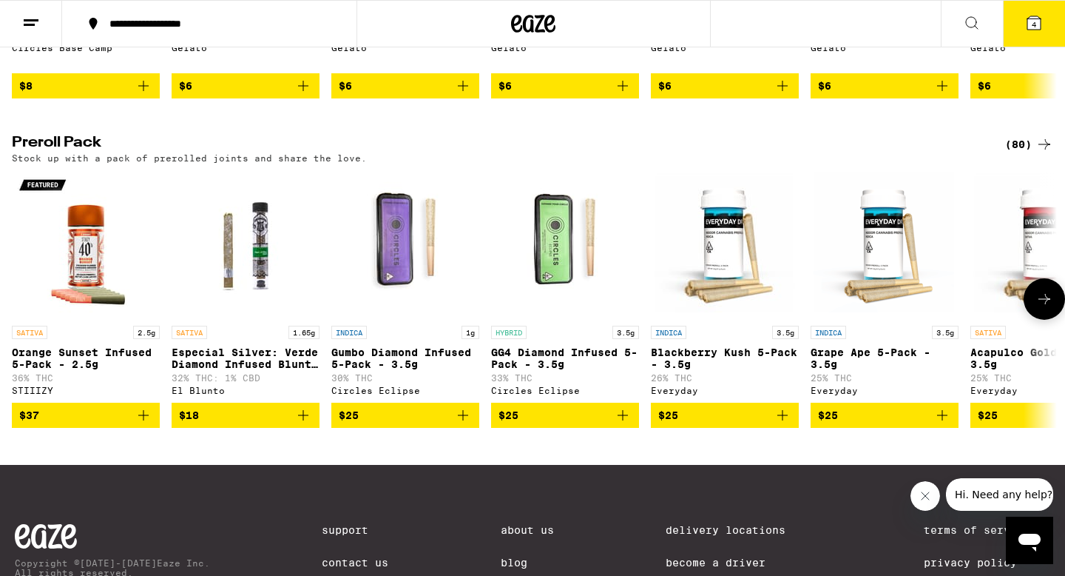
click at [466, 424] on icon "Add to bag" at bounding box center [463, 415] width 18 height 18
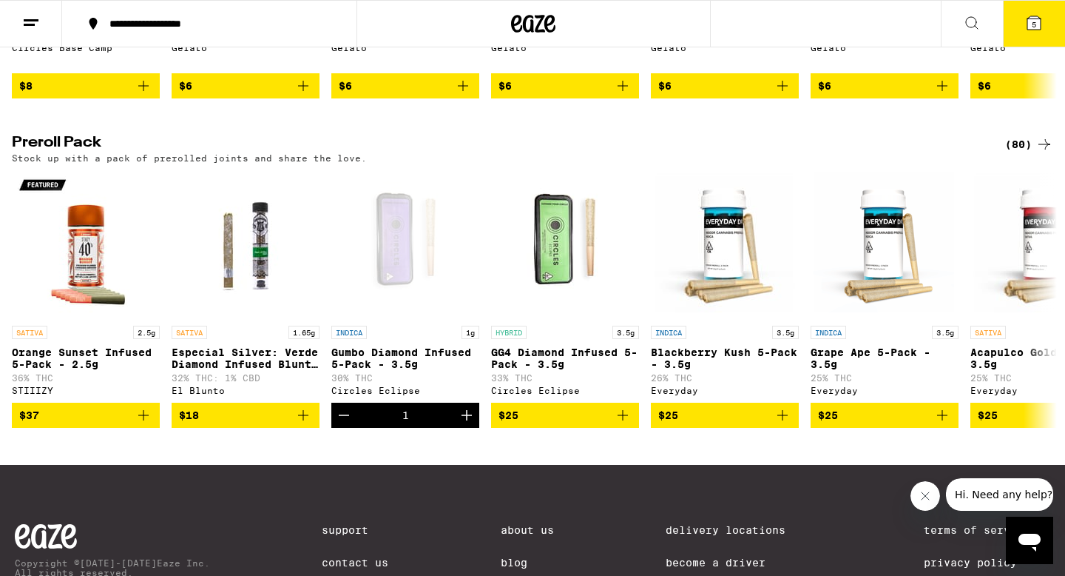
click at [1041, 17] on icon at bounding box center [1034, 23] width 18 height 18
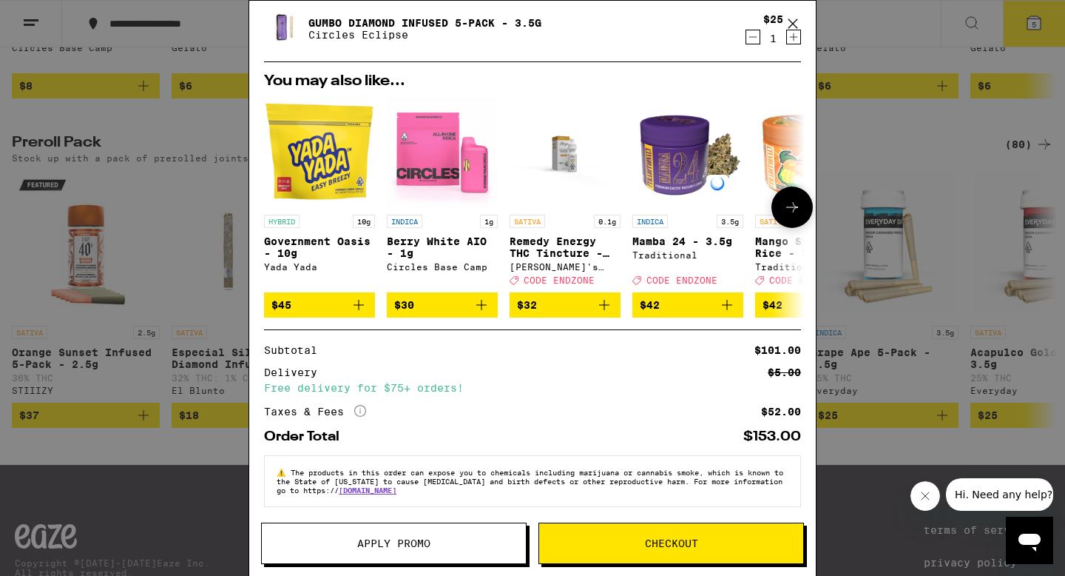
scroll to position [160, 0]
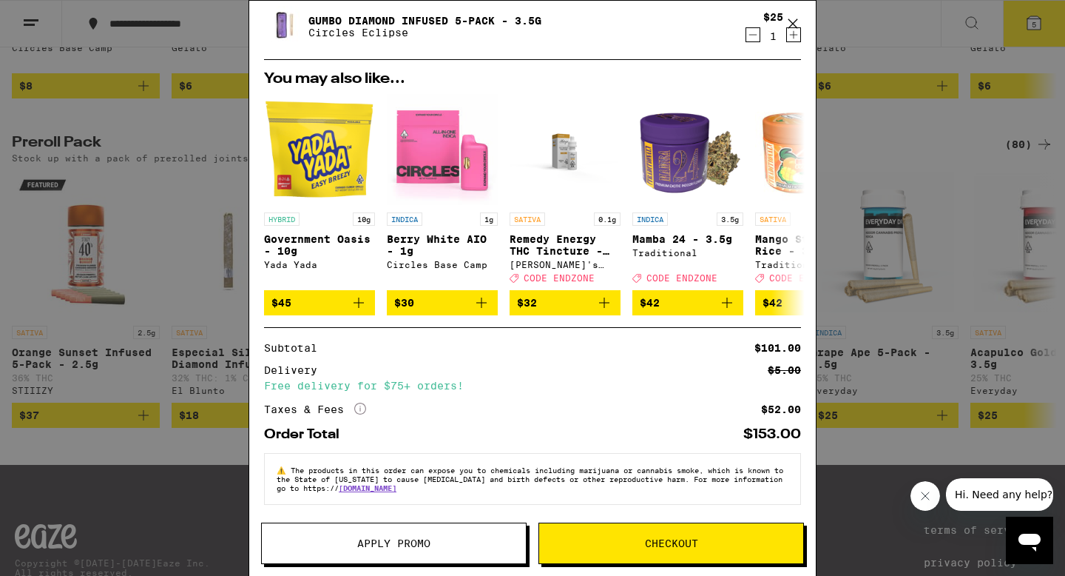
click at [410, 529] on button "Apply Promo" at bounding box center [394, 542] width 266 height 41
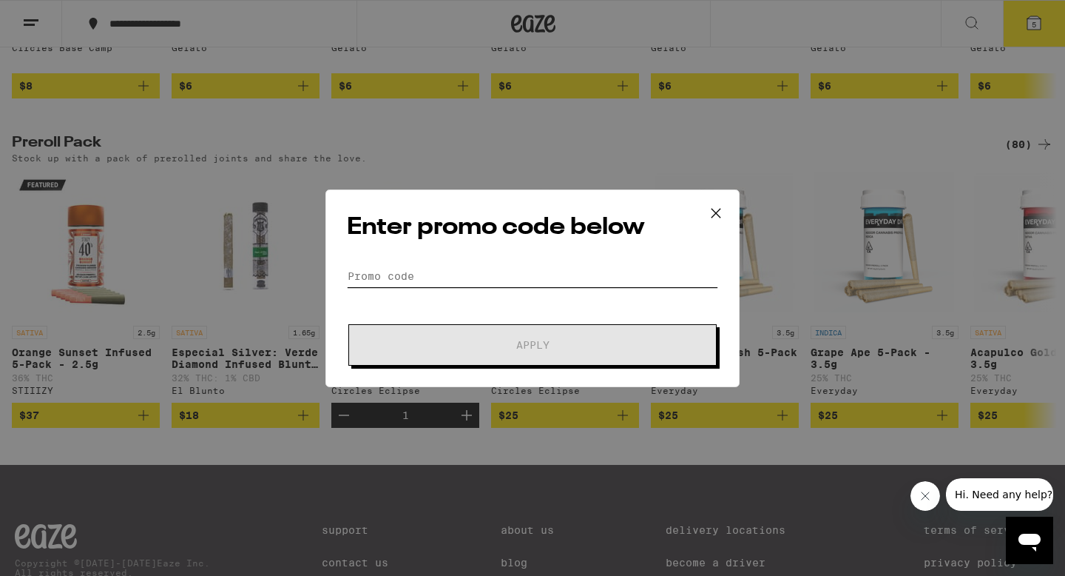
click at [459, 279] on input "Promo Code" at bounding box center [532, 276] width 371 height 22
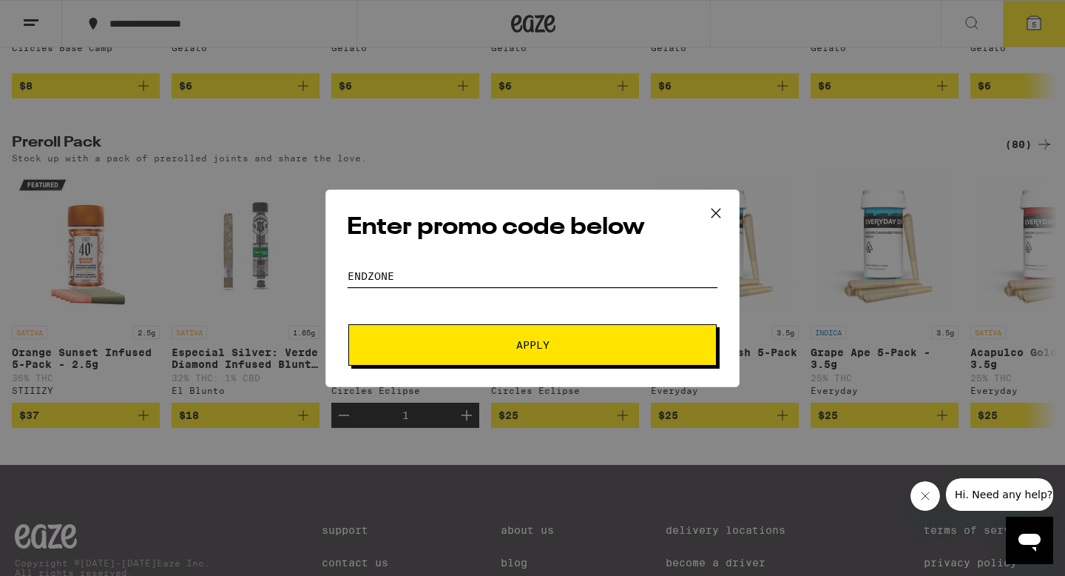
type input "endzone"
click at [547, 341] on span "Apply" at bounding box center [532, 345] width 33 height 10
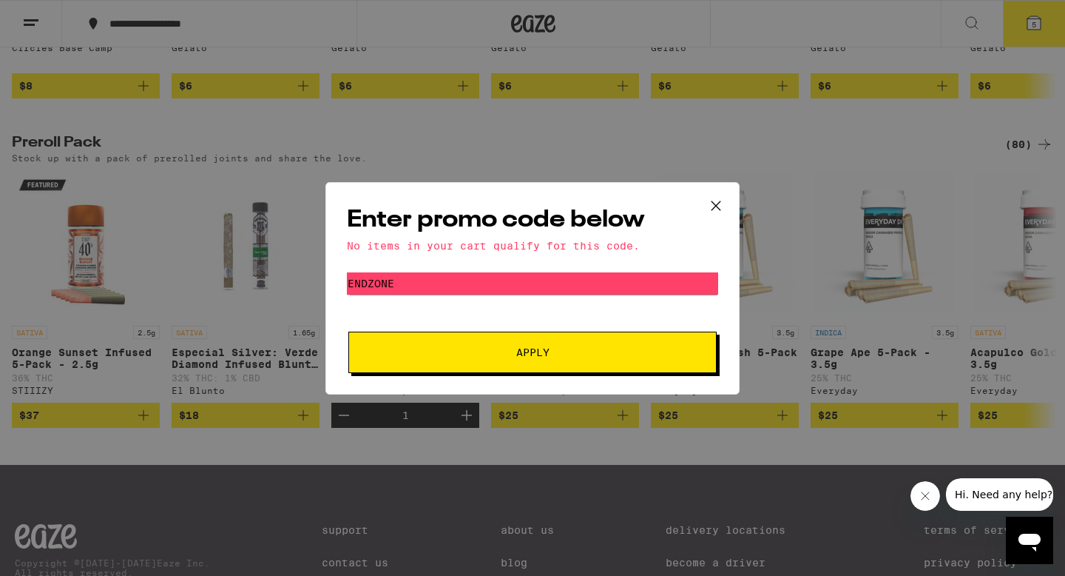
click at [718, 203] on icon at bounding box center [716, 206] width 22 height 22
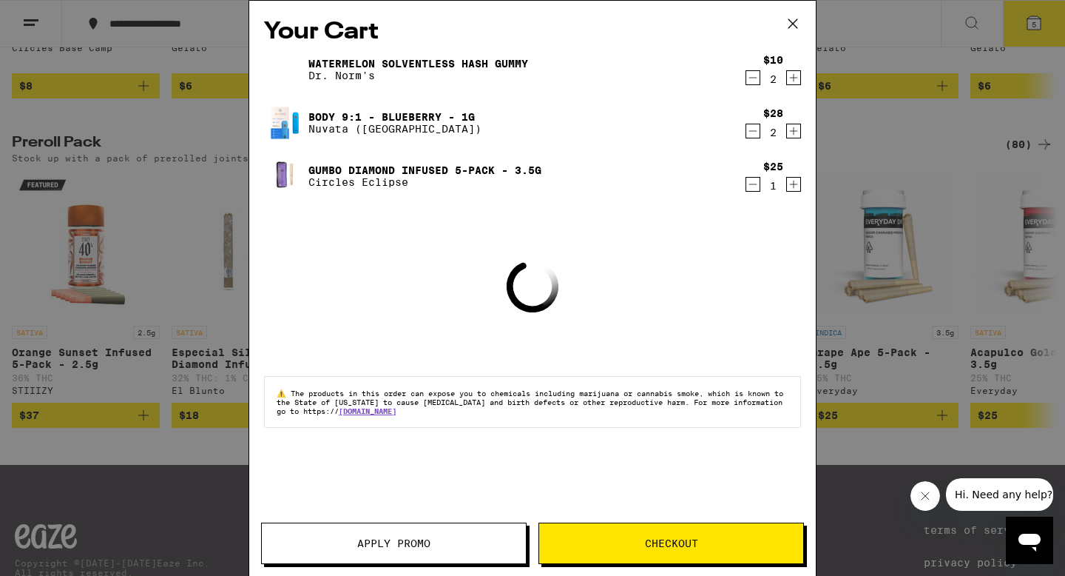
click at [794, 27] on icon at bounding box center [793, 24] width 22 height 22
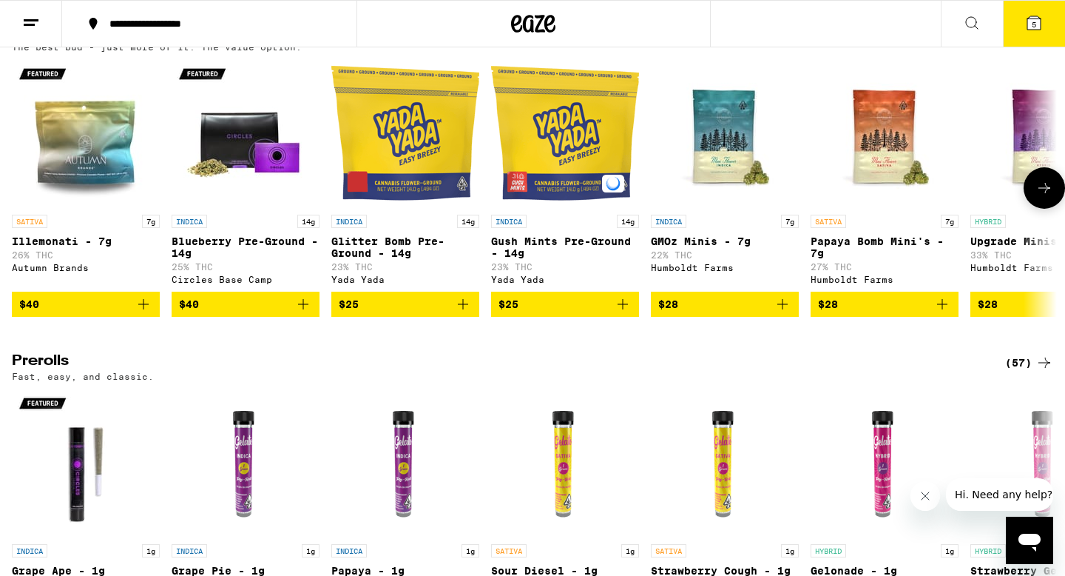
scroll to position [466, 0]
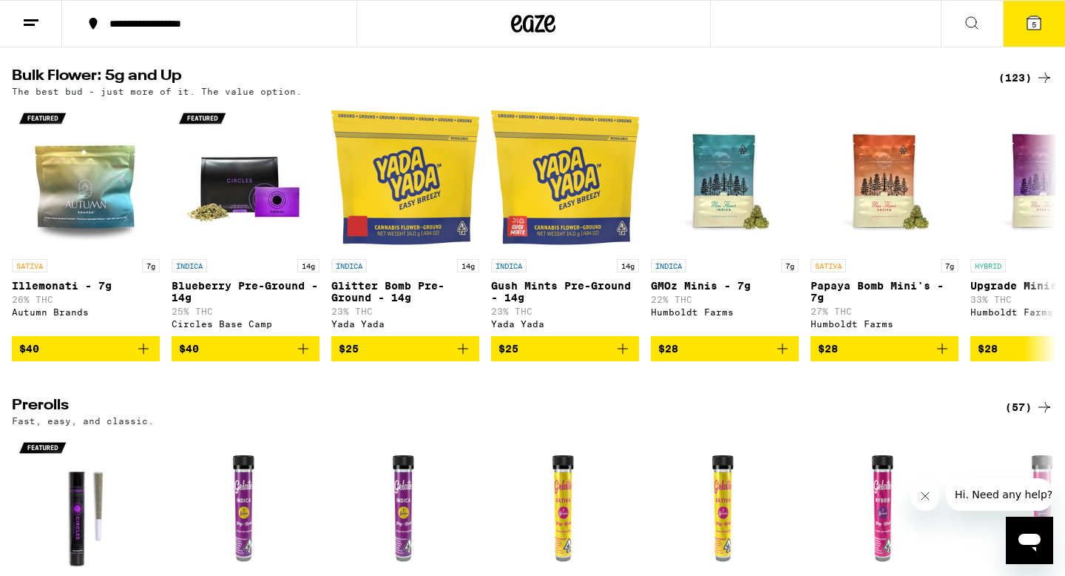
click at [523, 29] on icon at bounding box center [534, 24] width 22 height 18
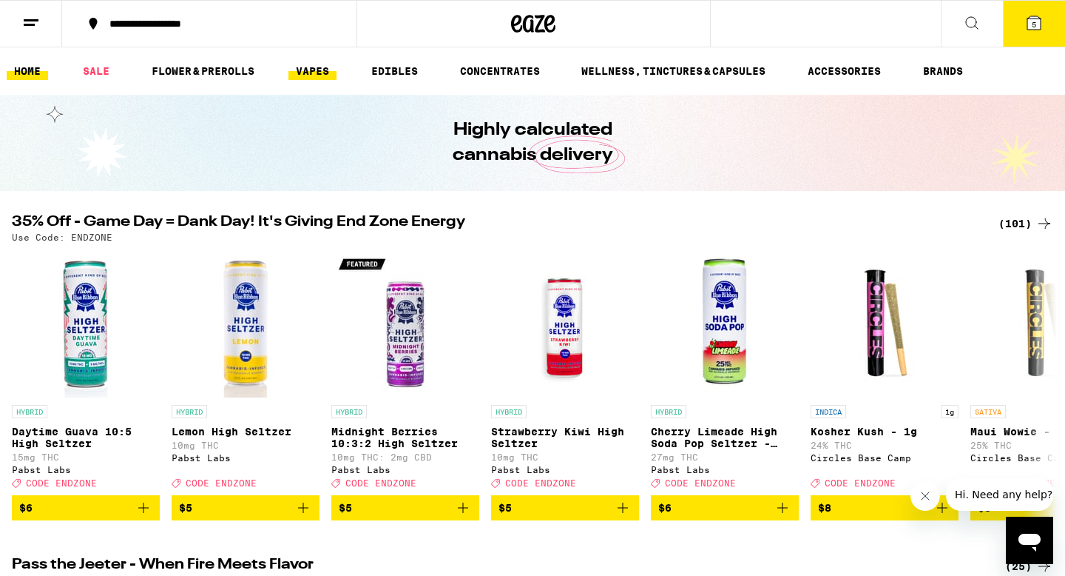
click at [316, 70] on link "VAPES" at bounding box center [312, 71] width 48 height 18
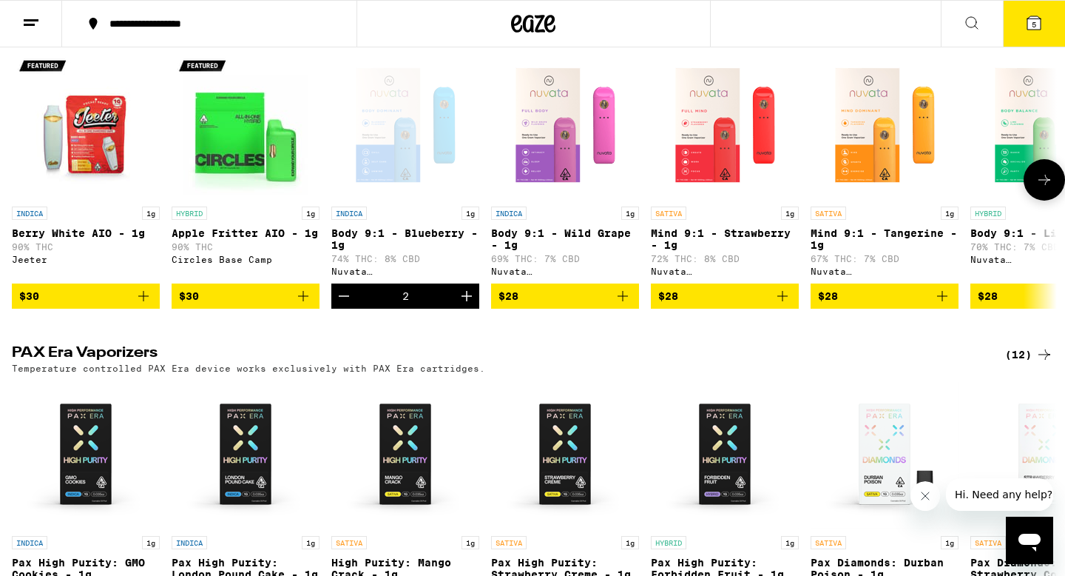
scroll to position [500, 0]
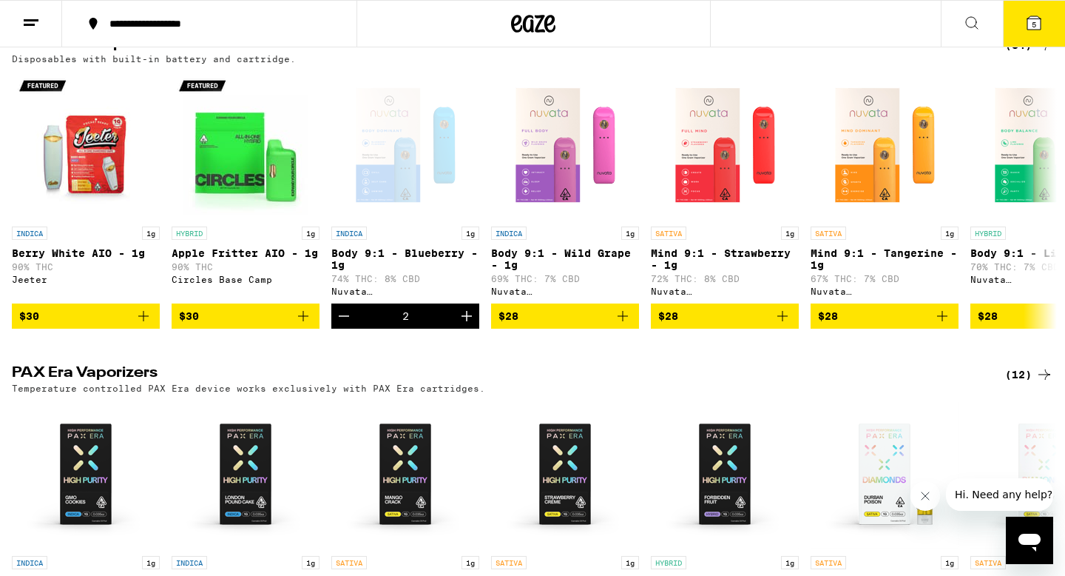
click at [1029, 54] on div "(84)" at bounding box center [1029, 45] width 48 height 18
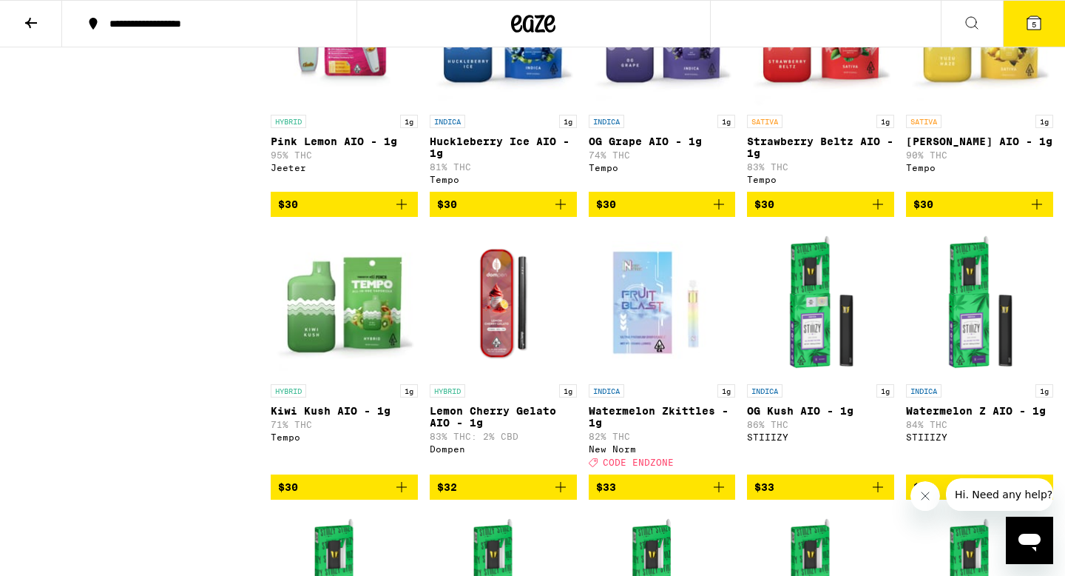
scroll to position [2153, 0]
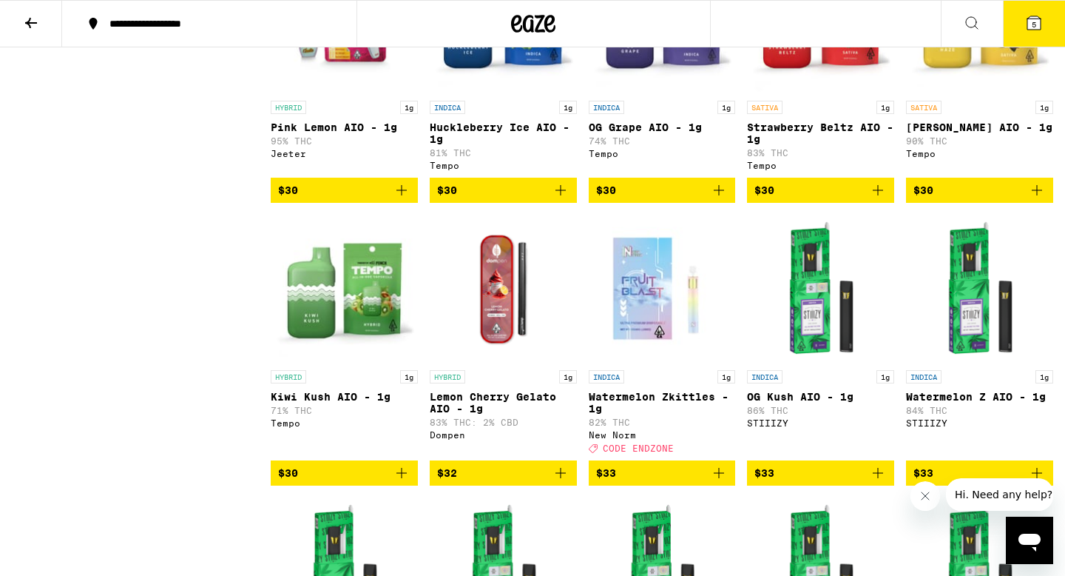
click at [723, 482] on icon "Add to bag" at bounding box center [719, 473] width 18 height 18
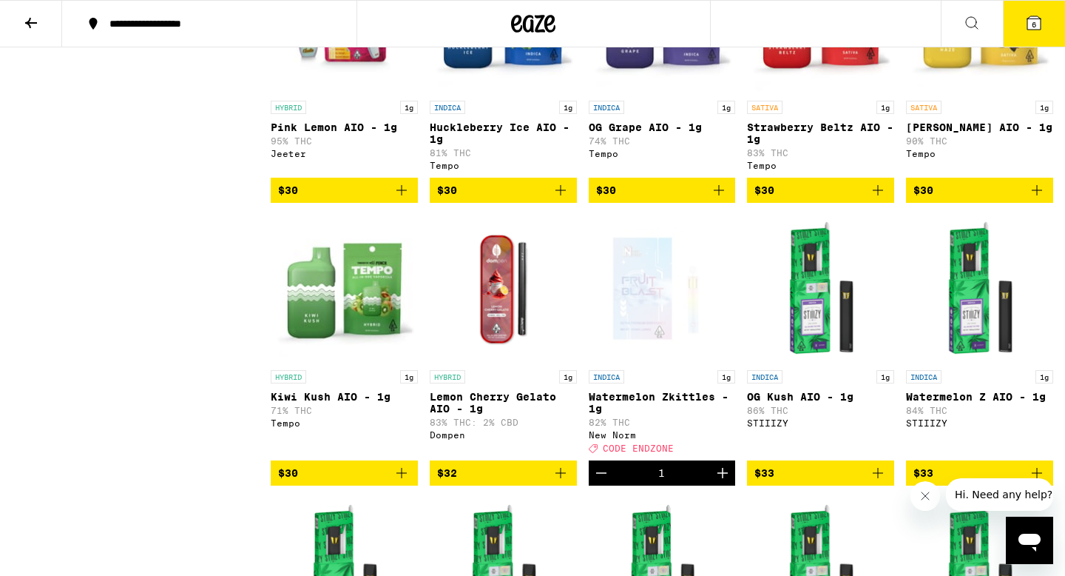
click at [1030, 15] on icon at bounding box center [1034, 23] width 18 height 18
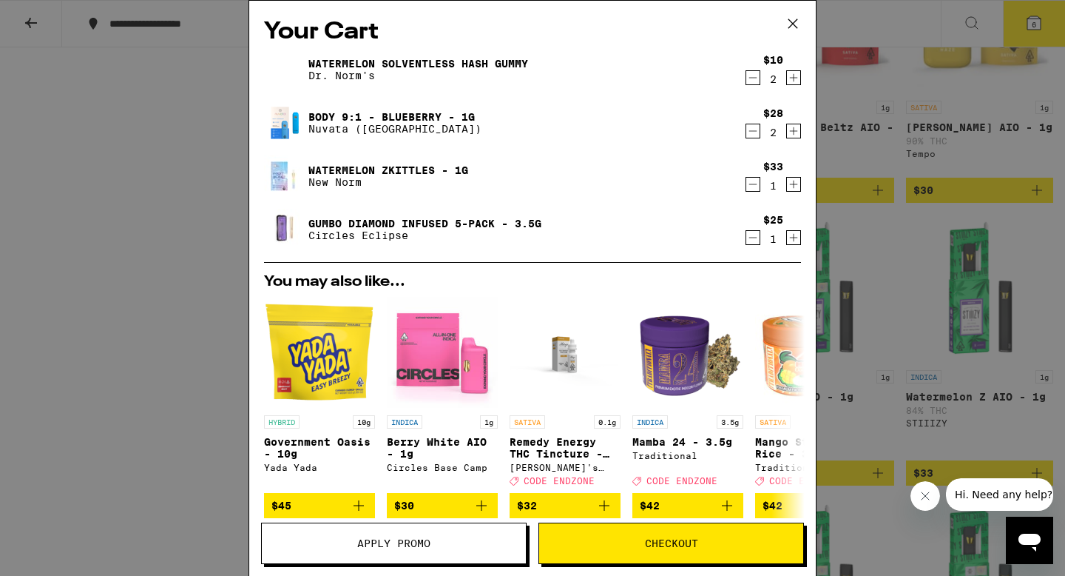
click at [357, 546] on span "Apply Promo" at bounding box center [393, 543] width 73 height 10
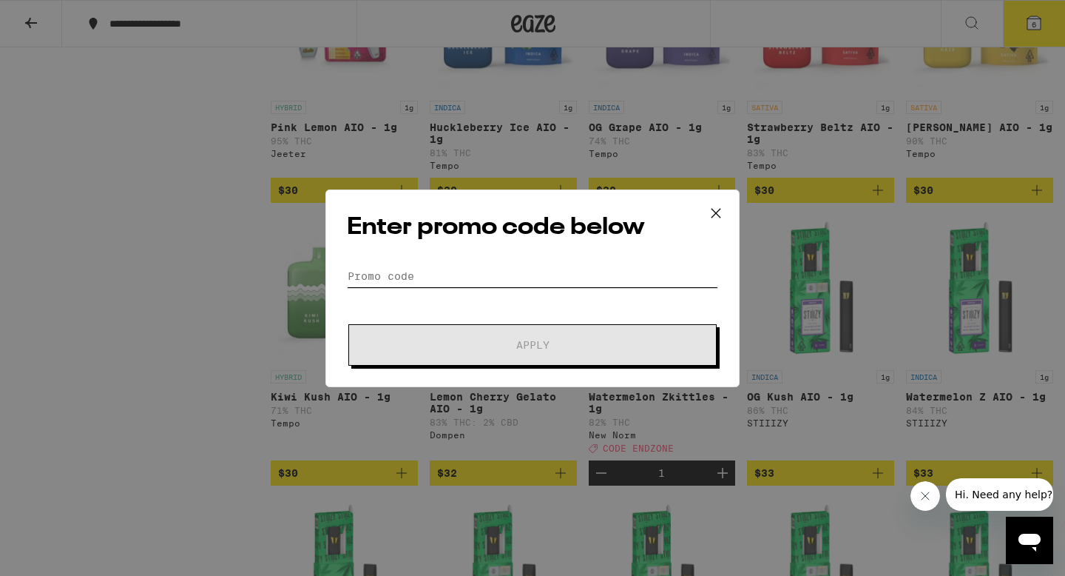
click at [423, 286] on input "Promo Code" at bounding box center [532, 276] width 371 height 22
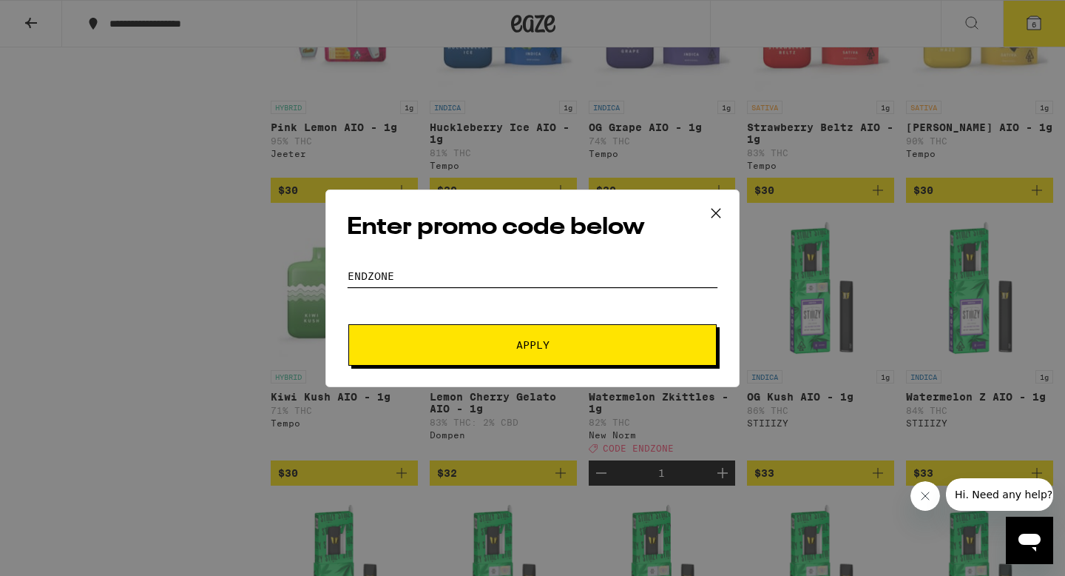
type input "endzone"
click at [493, 349] on span "Apply" at bounding box center [532, 345] width 266 height 10
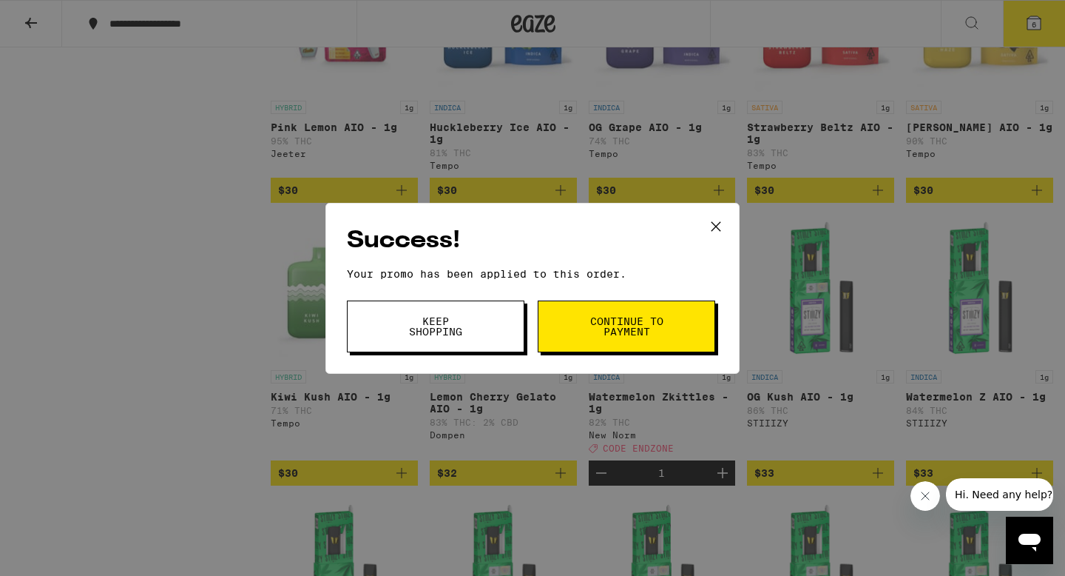
click at [485, 331] on button "Keep Shopping" at bounding box center [436, 326] width 178 height 52
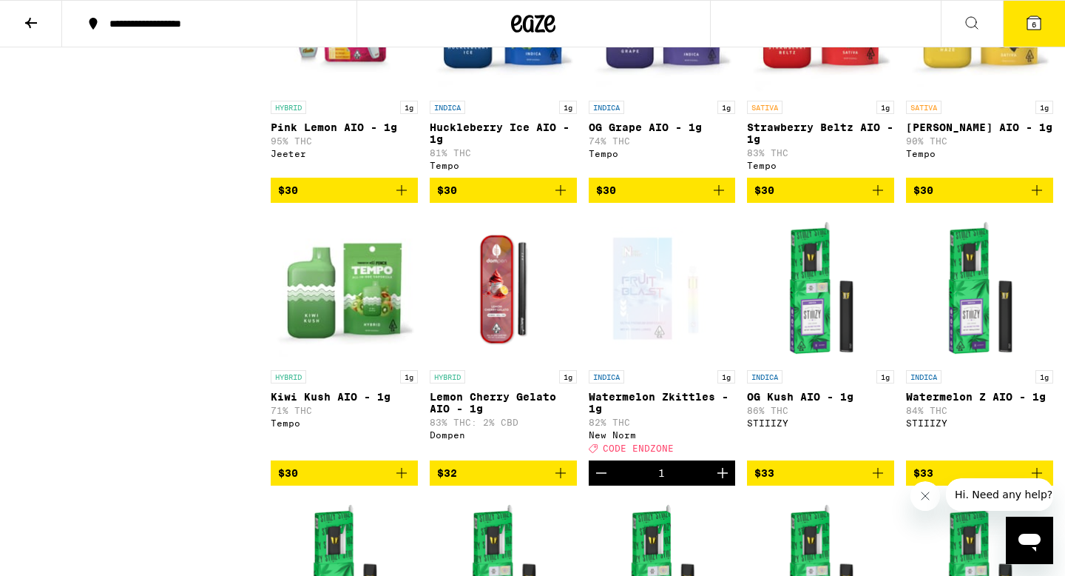
click at [1029, 33] on button "6" at bounding box center [1034, 24] width 62 height 46
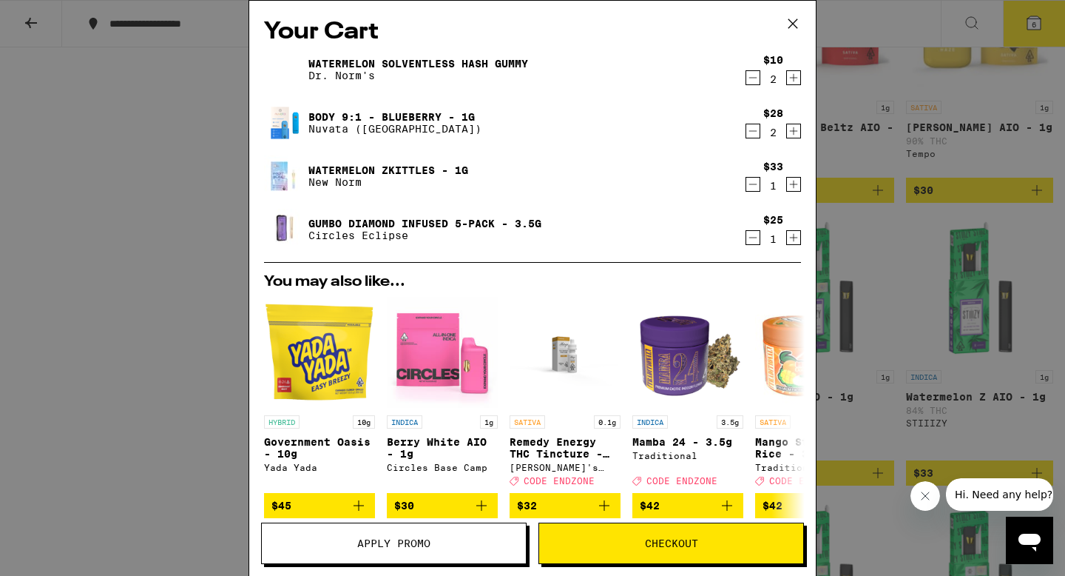
click at [753, 132] on icon "Decrement" at bounding box center [752, 131] width 13 height 18
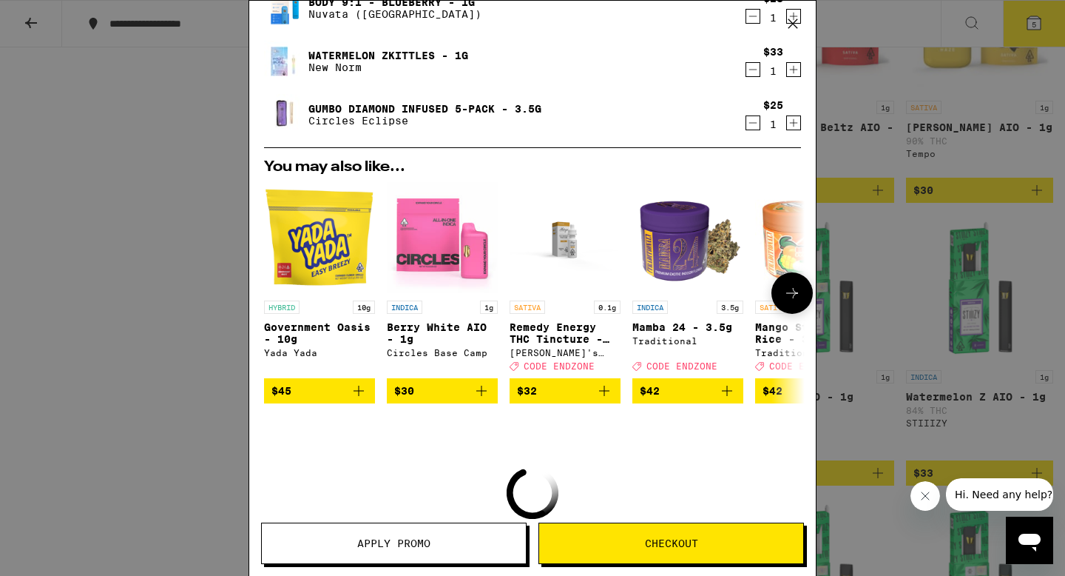
scroll to position [235, 0]
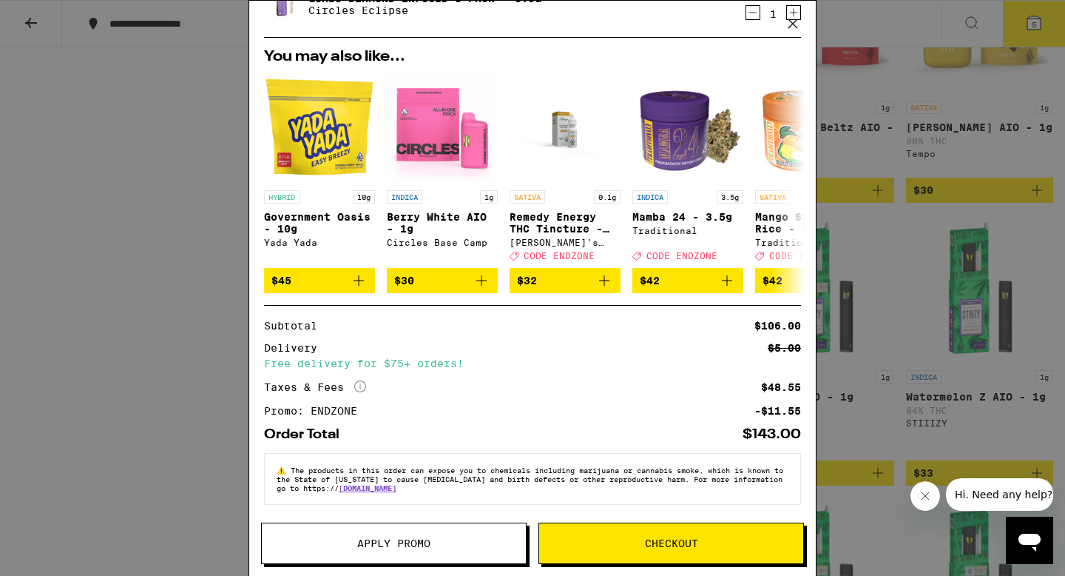
click at [647, 538] on span "Checkout" at bounding box center [671, 543] width 53 height 10
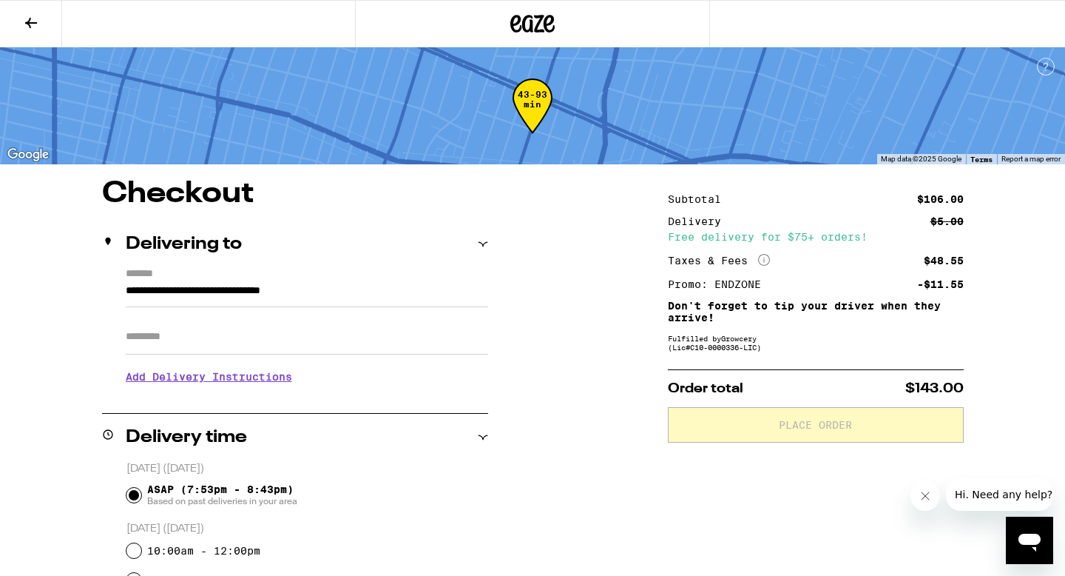
click at [763, 259] on icon "More Info" at bounding box center [764, 260] width 12 height 12
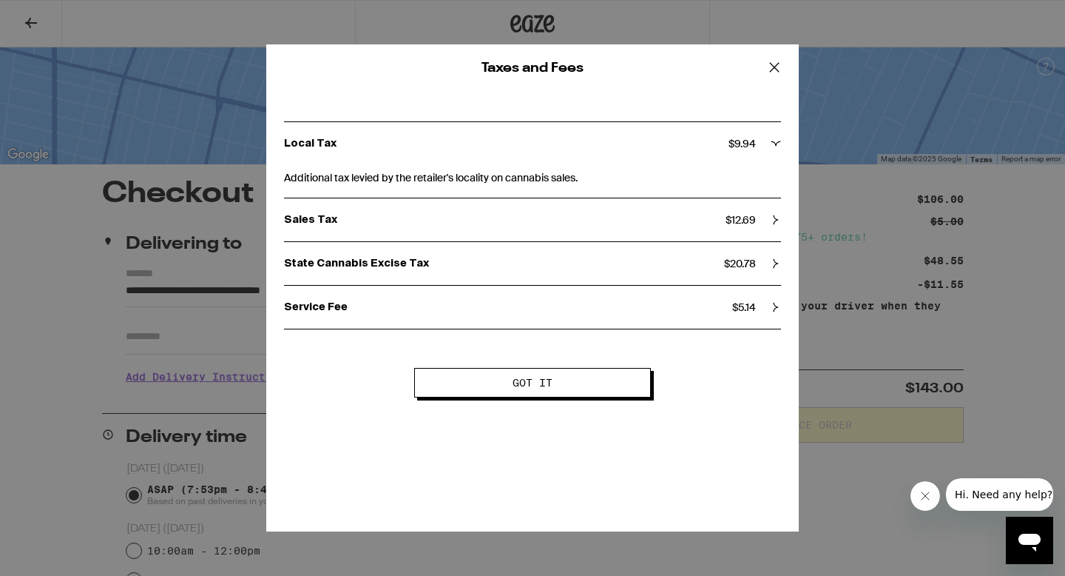
click at [834, 274] on div "Taxes and Fees Local Tax $ 9.94 Additional tax levied by the retailer's localit…" at bounding box center [532, 288] width 1065 height 576
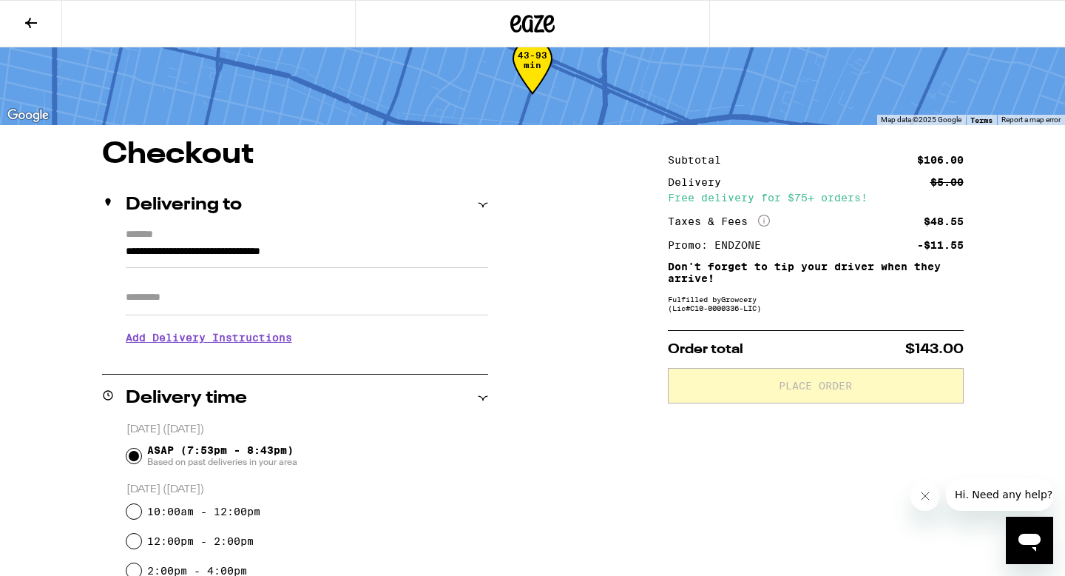
scroll to position [33, 0]
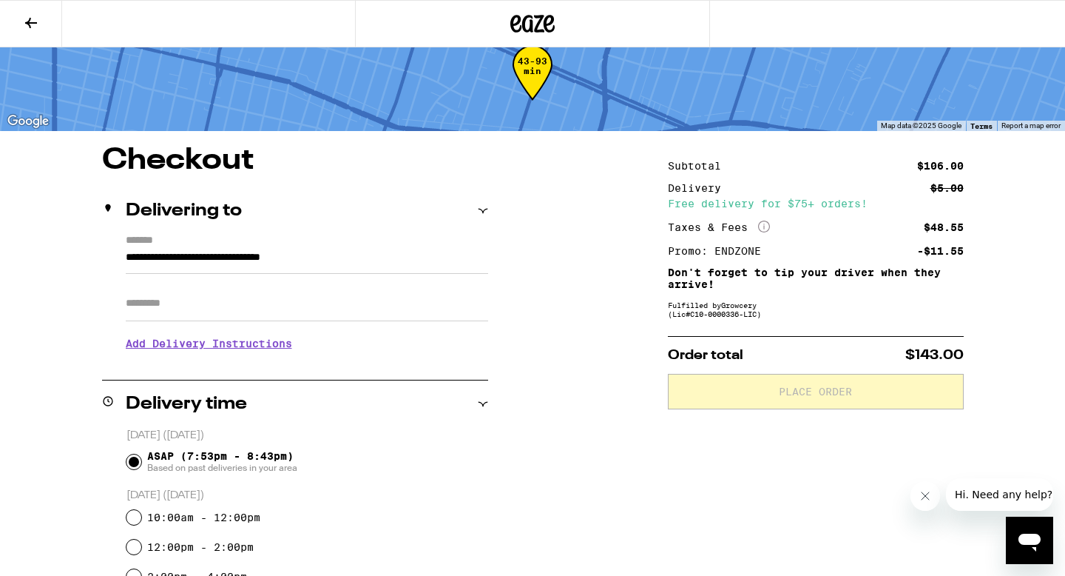
click at [44, 24] on button at bounding box center [31, 24] width 62 height 47
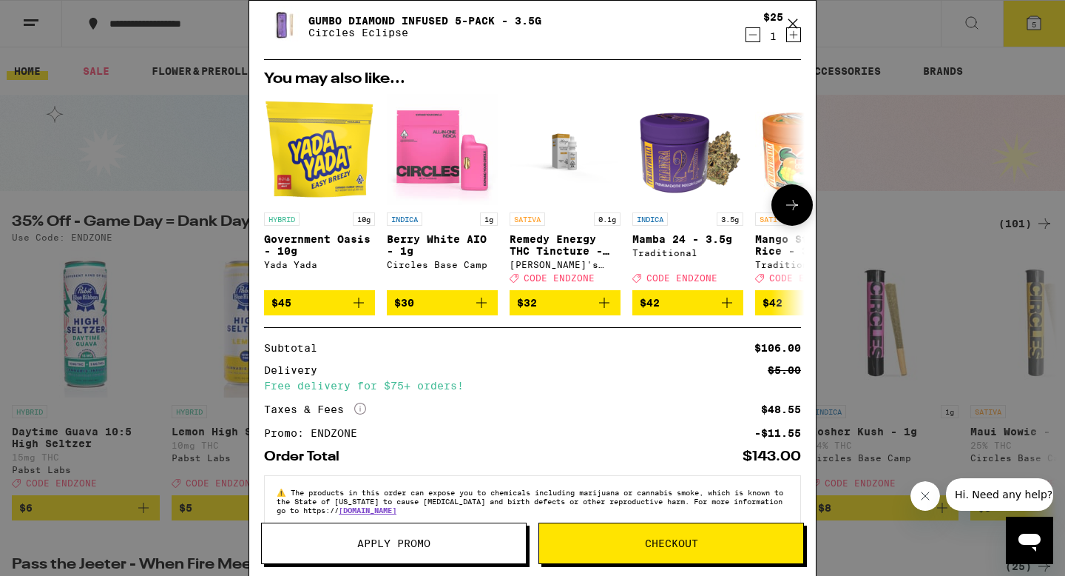
scroll to position [235, 0]
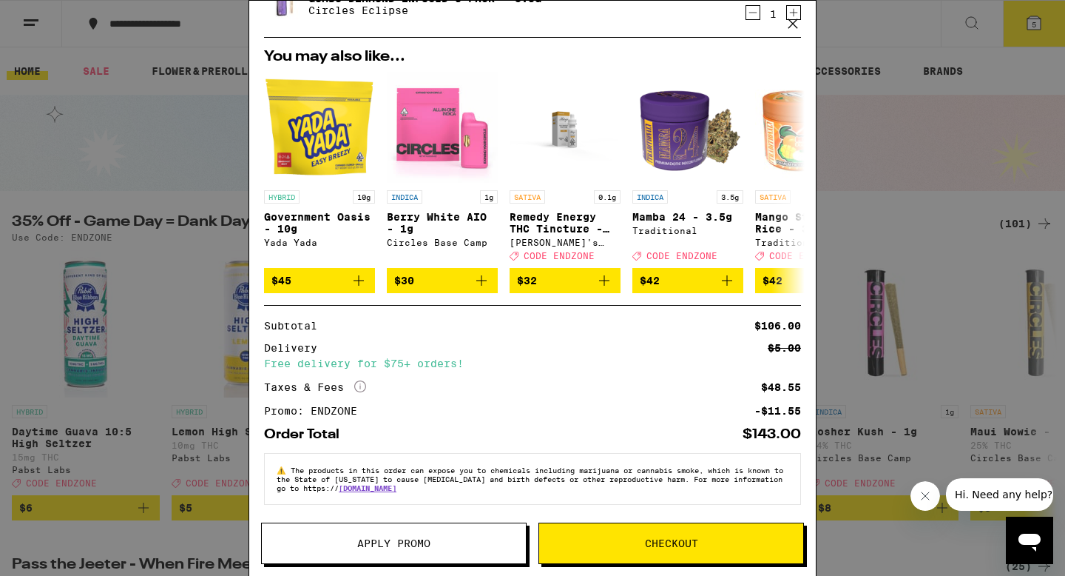
click at [591, 553] on button "Checkout" at bounding box center [672, 542] width 266 height 41
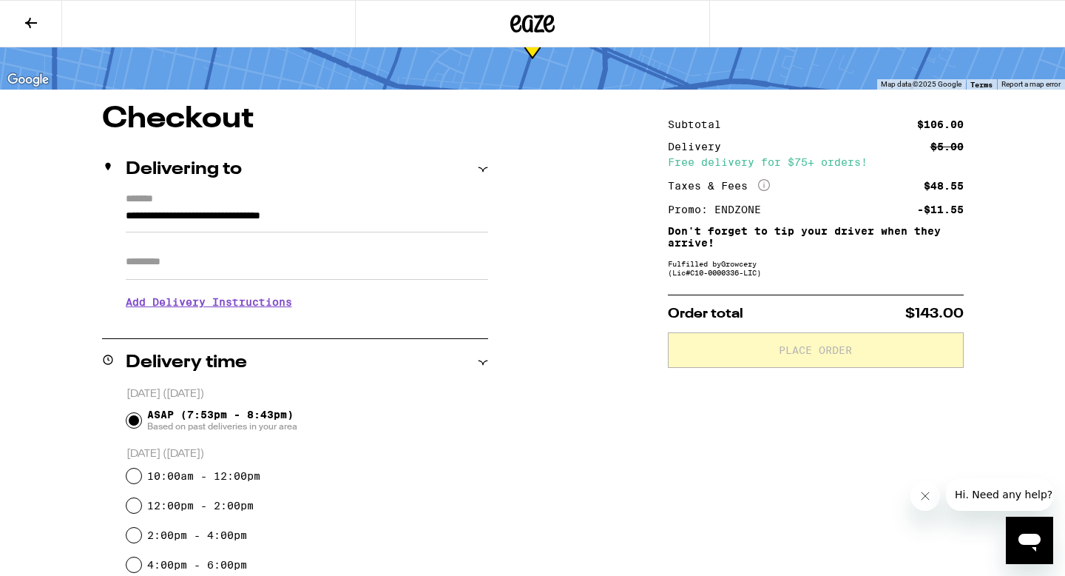
scroll to position [64, 0]
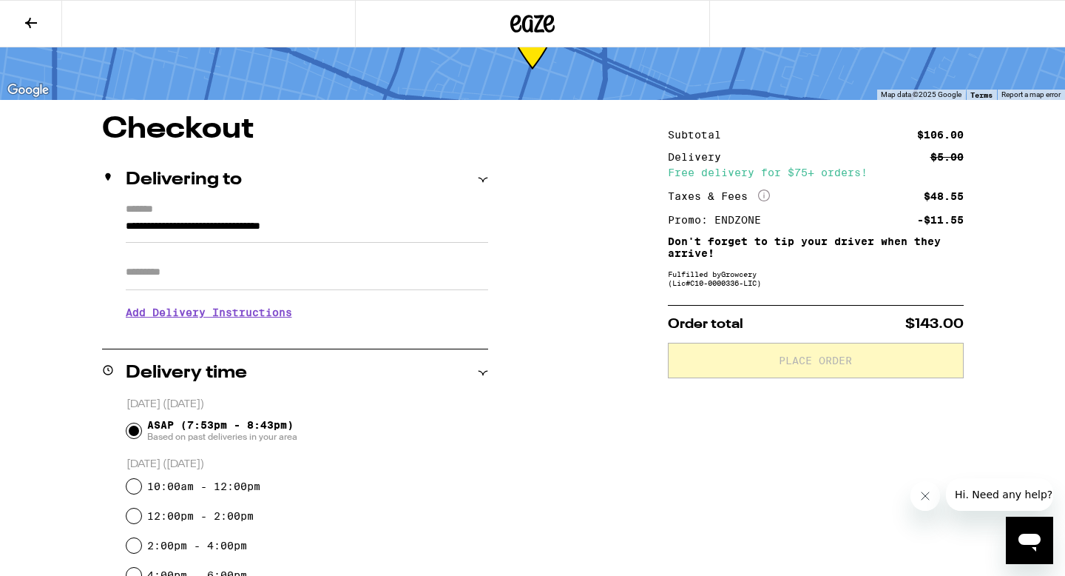
click at [38, 22] on icon at bounding box center [31, 23] width 18 height 18
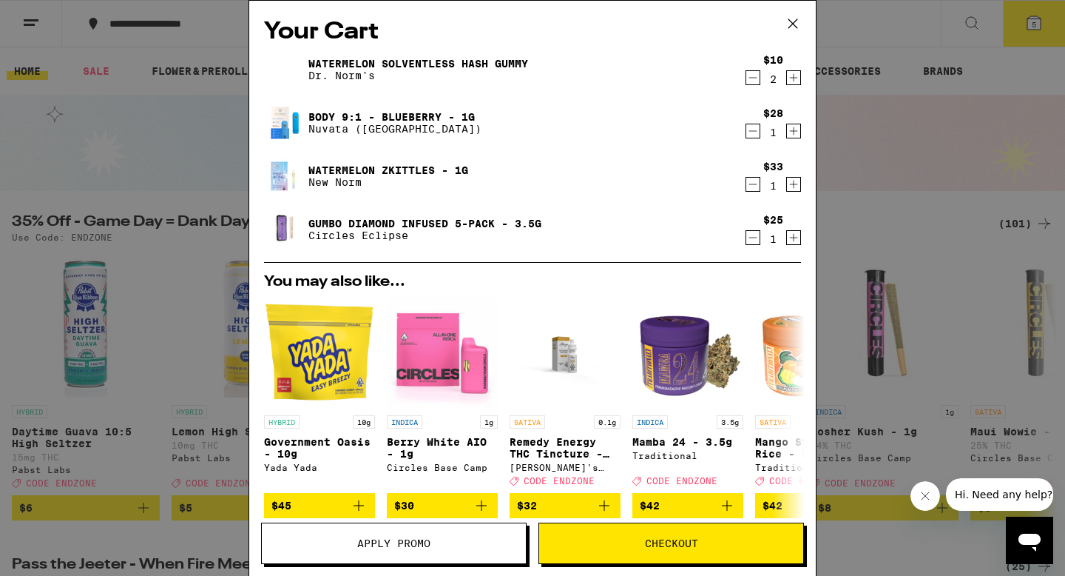
click at [753, 240] on icon "Decrement" at bounding box center [752, 238] width 13 height 18
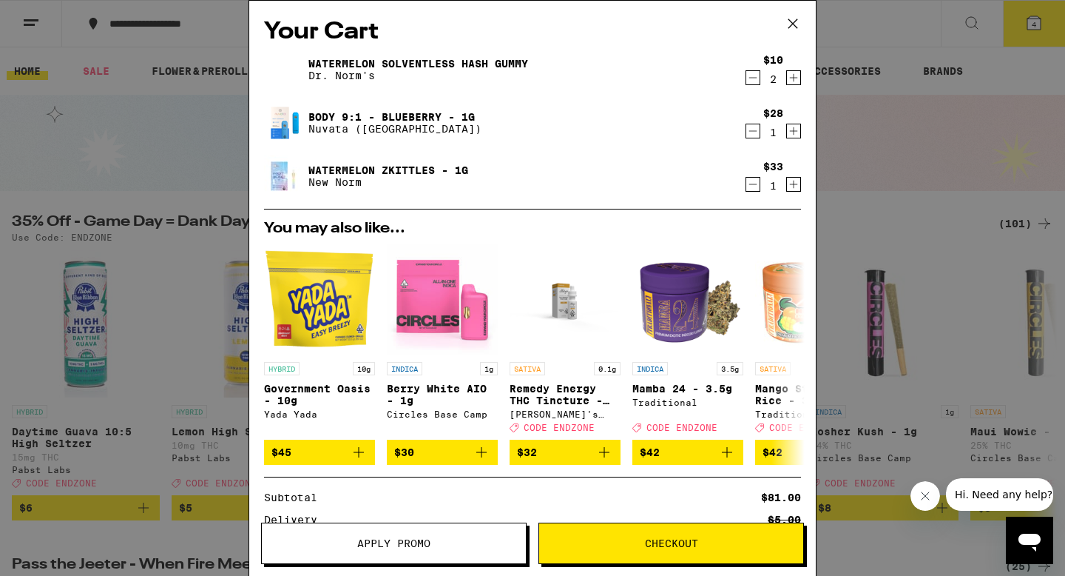
click at [706, 539] on span "Checkout" at bounding box center [671, 543] width 264 height 10
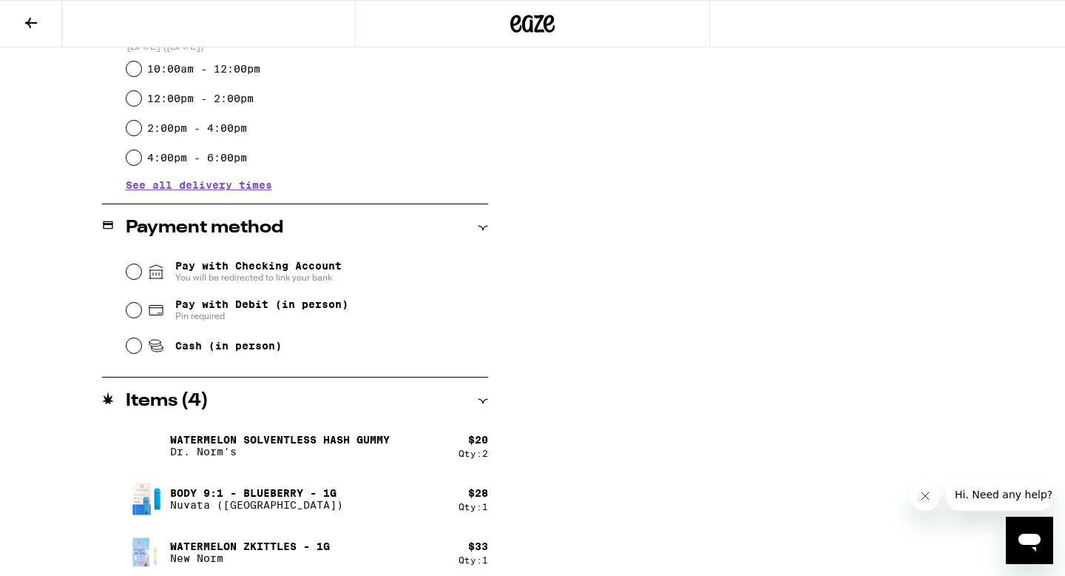
scroll to position [491, 0]
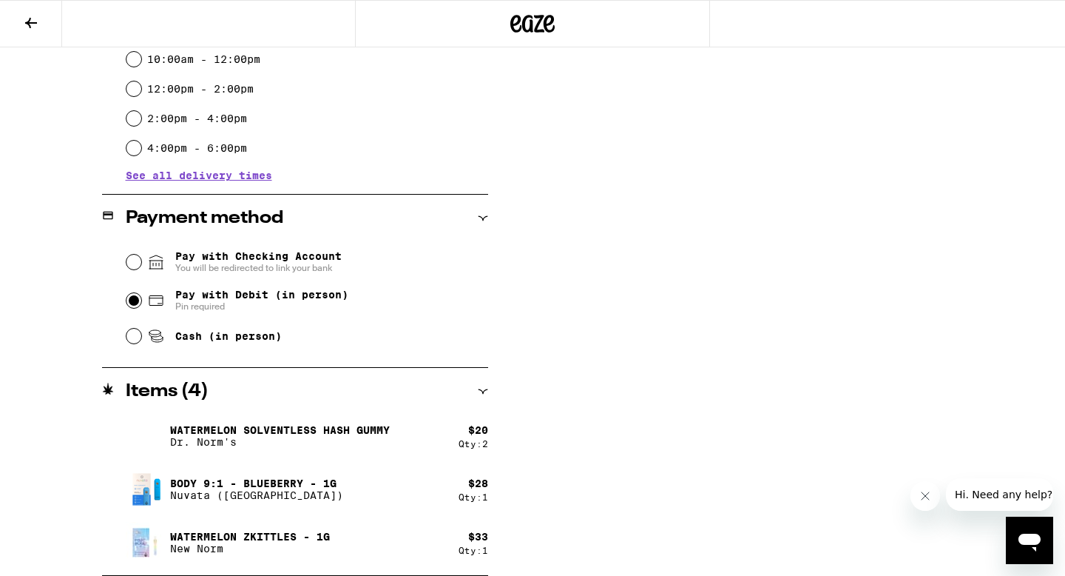
click at [130, 301] on input "Pay with Debit (in person) Pin required" at bounding box center [133, 300] width 15 height 15
radio input "true"
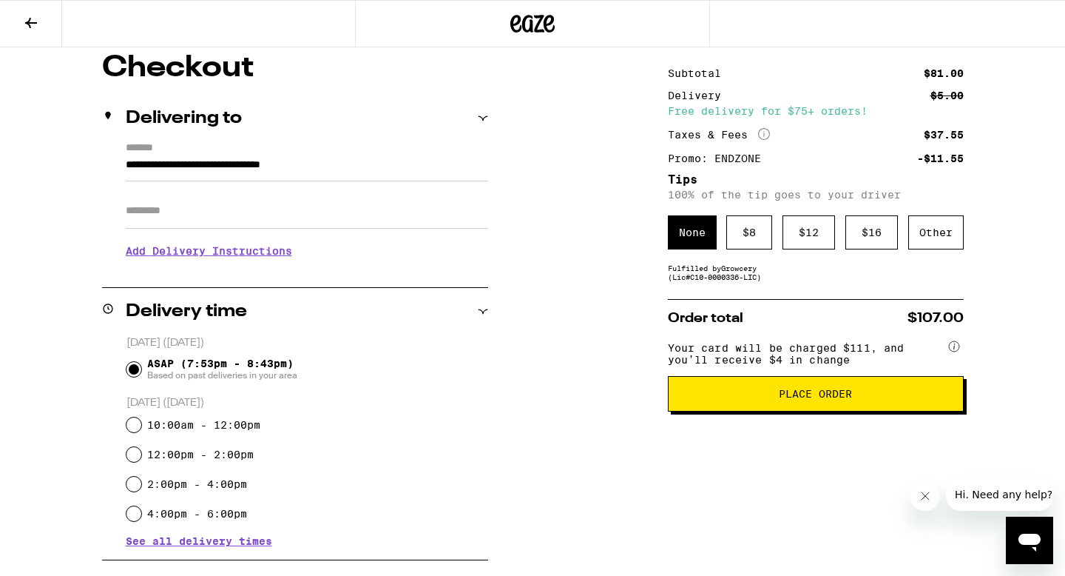
scroll to position [118, 0]
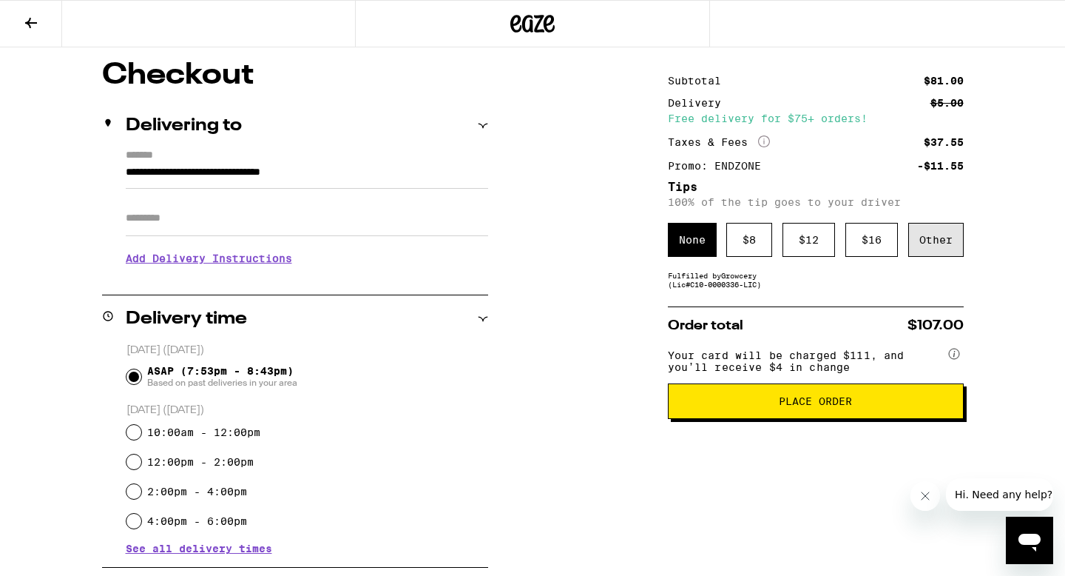
click at [941, 254] on div "Other" at bounding box center [935, 240] width 55 height 34
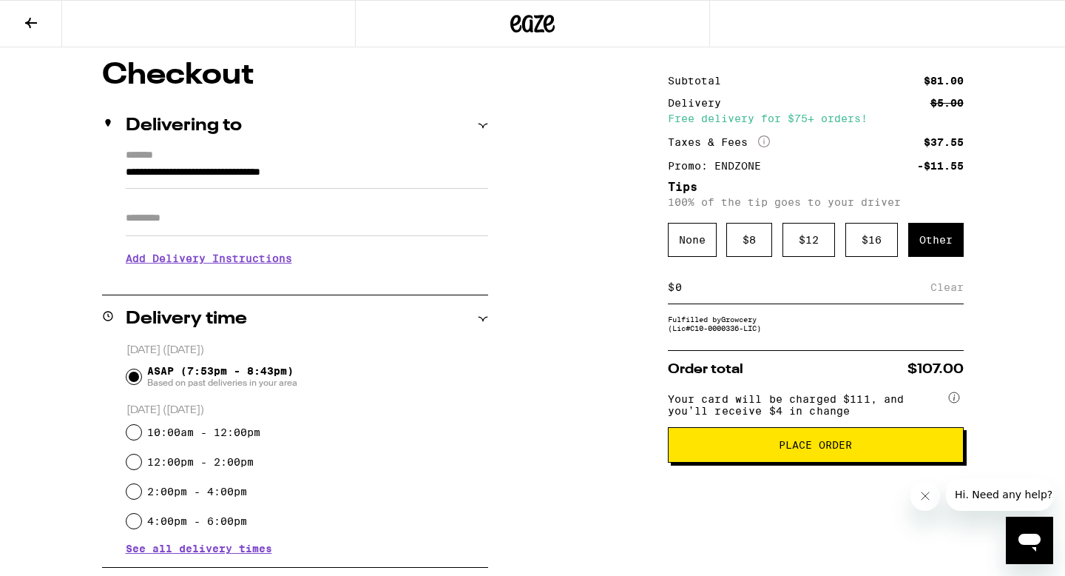
type input "3"
type input "5"
click at [841, 450] on span "Place Order" at bounding box center [815, 444] width 73 height 10
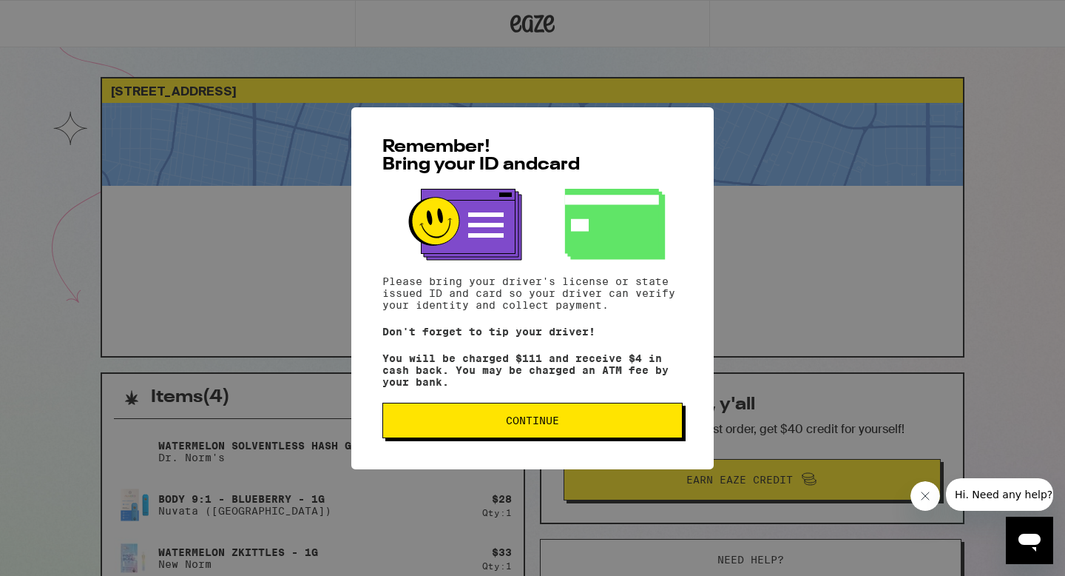
click at [563, 425] on span "Continue" at bounding box center [532, 420] width 275 height 10
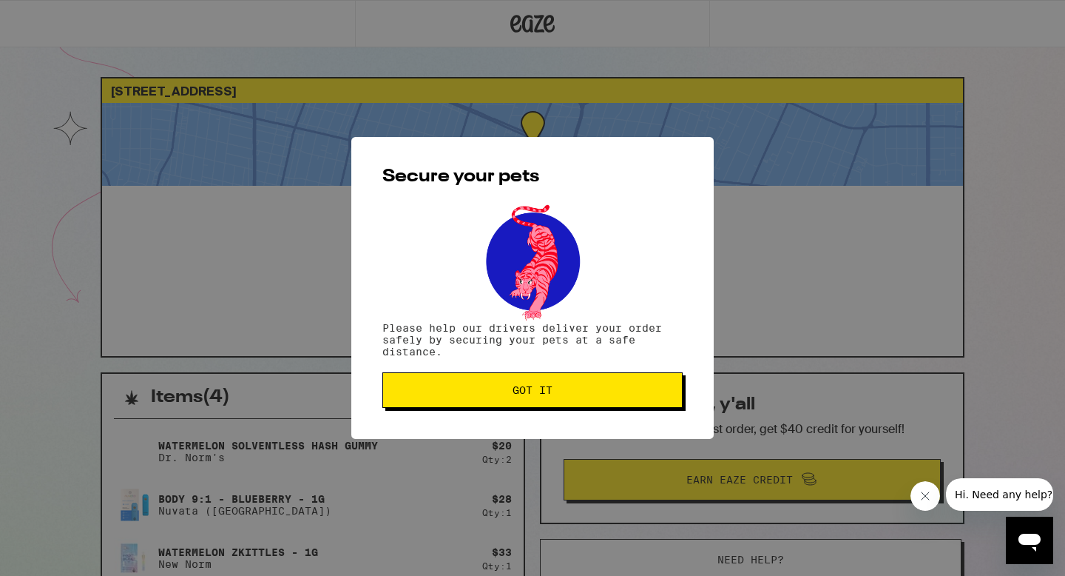
click at [563, 391] on span "Got it" at bounding box center [532, 390] width 275 height 10
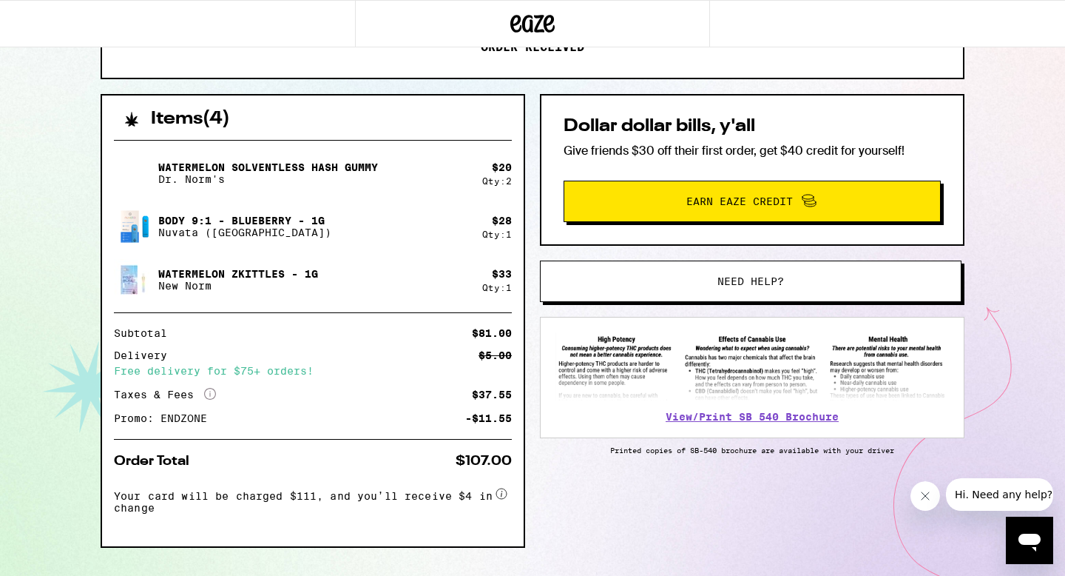
scroll to position [313, 0]
